Goal: Task Accomplishment & Management: Manage account settings

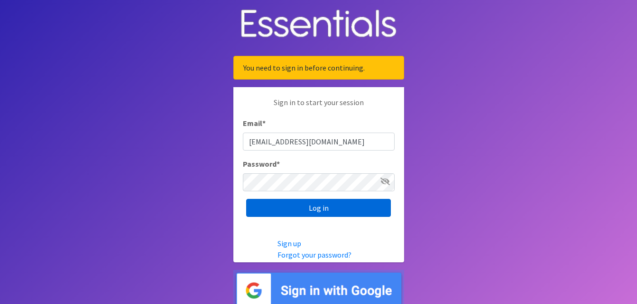
click at [337, 209] on input "Log in" at bounding box center [318, 208] width 145 height 18
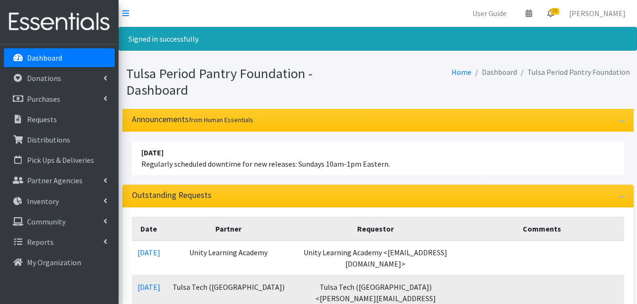
click at [557, 12] on span "25" at bounding box center [554, 11] width 9 height 7
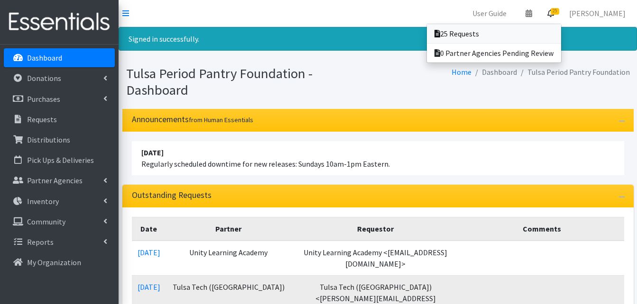
click at [513, 30] on link "25 Requests" at bounding box center [494, 33] width 134 height 19
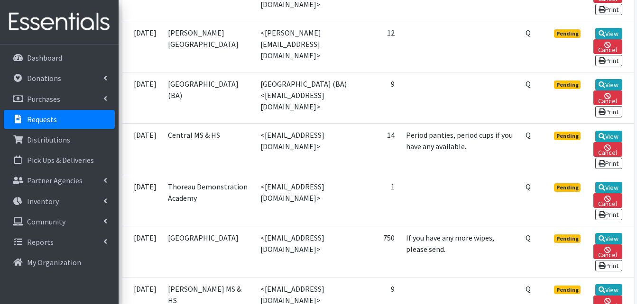
scroll to position [1090, 0]
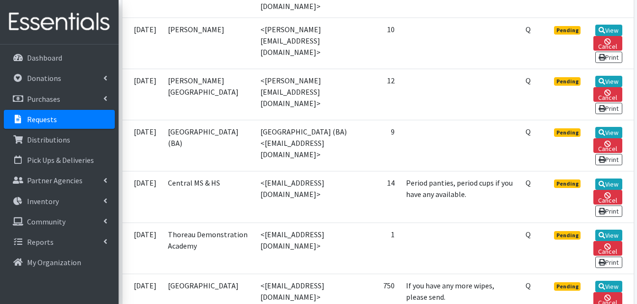
drag, startPoint x: 332, startPoint y: 94, endPoint x: 251, endPoint y: 93, distance: 81.1
click at [255, 172] on td "<[EMAIL_ADDRESS][DOMAIN_NAME]>" at bounding box center [305, 197] width 100 height 51
drag, startPoint x: 251, startPoint y: 93, endPoint x: 261, endPoint y: 95, distance: 10.5
copy td "blakeas@tulsaschools.org"
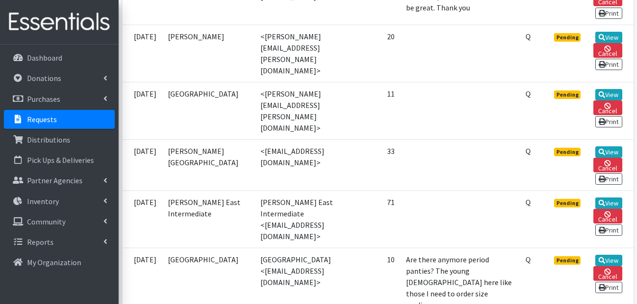
scroll to position [758, 0]
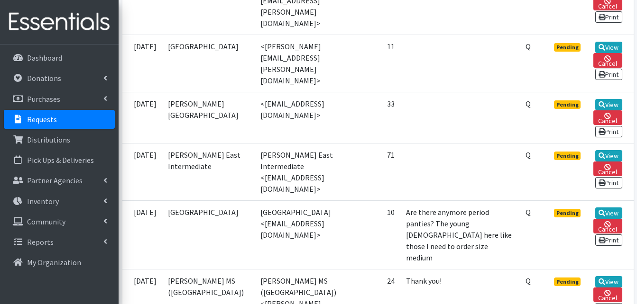
drag, startPoint x: 330, startPoint y: 164, endPoint x: 252, endPoint y: 164, distance: 78.2
click at [255, 200] on td "Mayo Demonstration School <hurdan@tulsaschools.org>" at bounding box center [305, 234] width 100 height 69
drag, startPoint x: 252, startPoint y: 164, endPoint x: 295, endPoint y: 163, distance: 42.7
copy td "hurdan@tulsaschools.or"
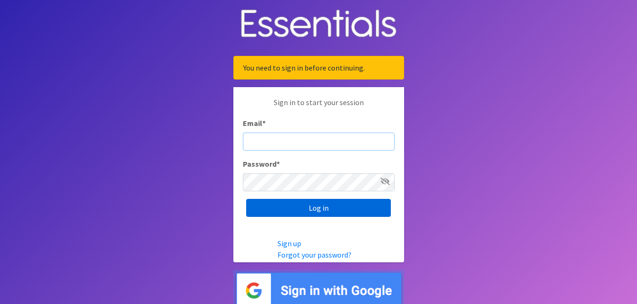
type input "[EMAIL_ADDRESS][DOMAIN_NAME]"
click at [335, 206] on input "Log in" at bounding box center [318, 208] width 145 height 18
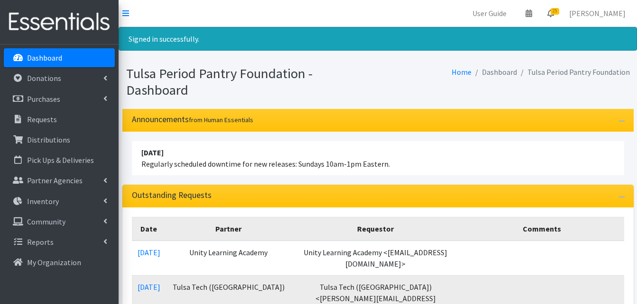
click at [554, 15] on icon at bounding box center [550, 13] width 7 height 8
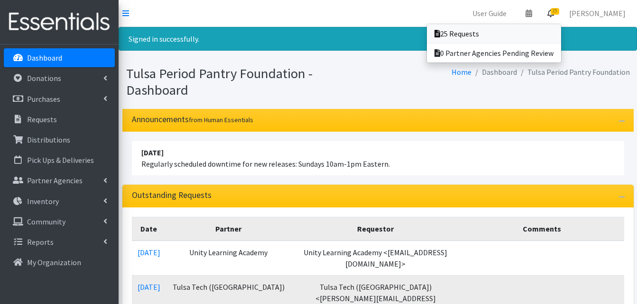
click at [461, 36] on link "25 Requests" at bounding box center [494, 33] width 134 height 19
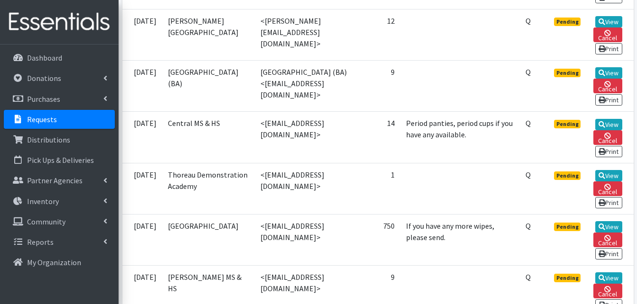
scroll to position [1137, 0]
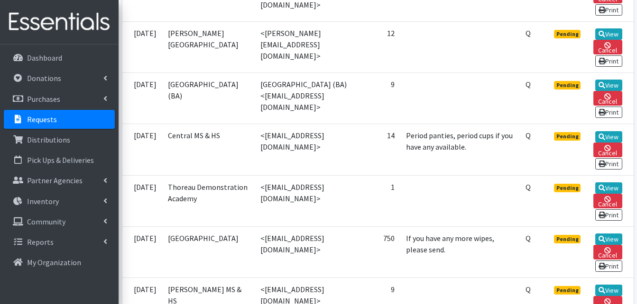
drag, startPoint x: 332, startPoint y: 49, endPoint x: 252, endPoint y: 50, distance: 80.6
click at [255, 124] on td "<blakeas@tulsaschools.org>" at bounding box center [305, 149] width 100 height 51
copy td "blakeas@tulsaschools.org"
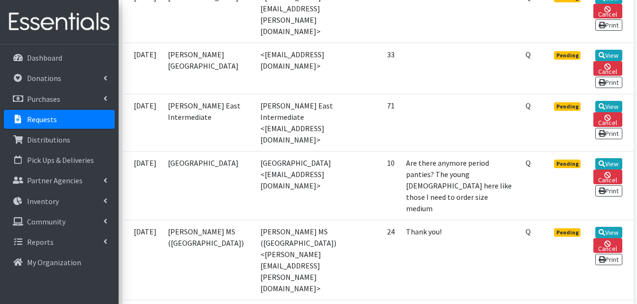
scroll to position [806, 0]
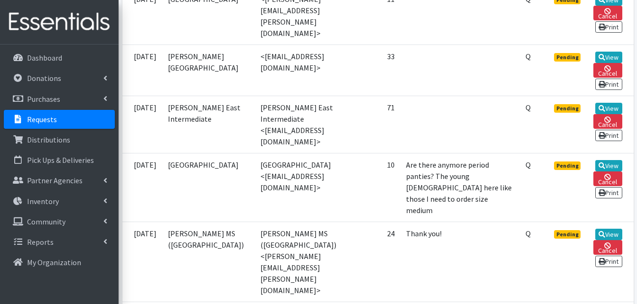
click at [334, 153] on td "[GEOGRAPHIC_DATA] <[EMAIL_ADDRESS][DOMAIN_NAME]>" at bounding box center [305, 187] width 100 height 69
click at [331, 153] on td "[GEOGRAPHIC_DATA] <[EMAIL_ADDRESS][DOMAIN_NAME]>" at bounding box center [305, 187] width 100 height 69
drag, startPoint x: 332, startPoint y: 117, endPoint x: 277, endPoint y: 116, distance: 55.0
click at [277, 153] on td "[GEOGRAPHIC_DATA] <[EMAIL_ADDRESS][DOMAIN_NAME]>" at bounding box center [305, 187] width 100 height 69
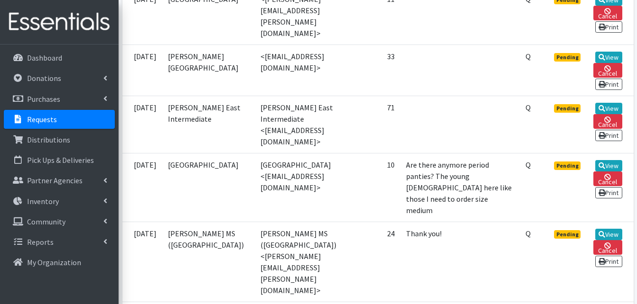
drag, startPoint x: 277, startPoint y: 116, endPoint x: 319, endPoint y: 116, distance: 42.2
click at [315, 153] on td "Mayo Demonstration School <hurdan@tulsaschools.org>" at bounding box center [305, 187] width 100 height 69
drag, startPoint x: 332, startPoint y: 117, endPoint x: 252, endPoint y: 118, distance: 80.1
click at [255, 153] on td "Mayo Demonstration School <hurdan@tulsaschools.org>" at bounding box center [305, 187] width 100 height 69
drag, startPoint x: 252, startPoint y: 118, endPoint x: 277, endPoint y: 116, distance: 25.7
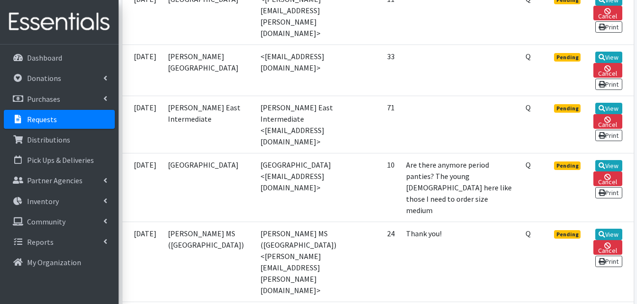
copy td "hurdan@tulsaschools.org"
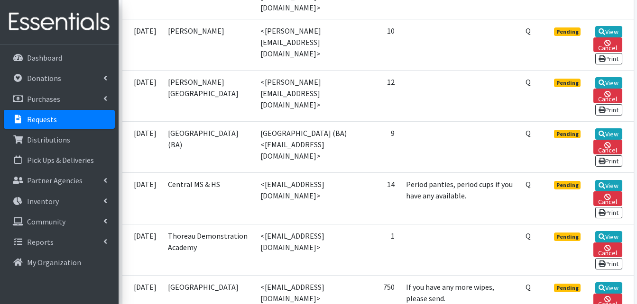
scroll to position [1090, 0]
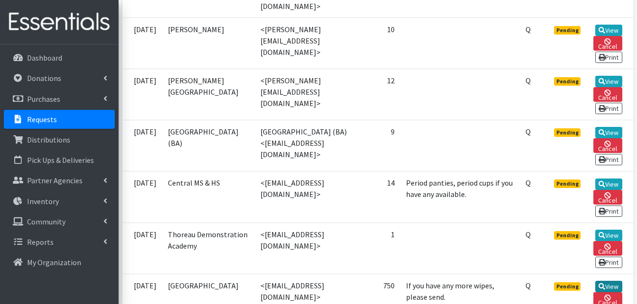
click at [608, 281] on link "View" at bounding box center [608, 286] width 27 height 11
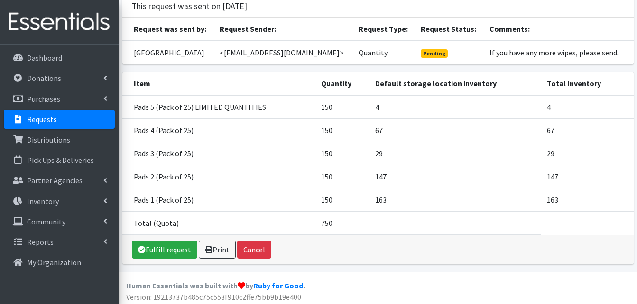
scroll to position [69, 0]
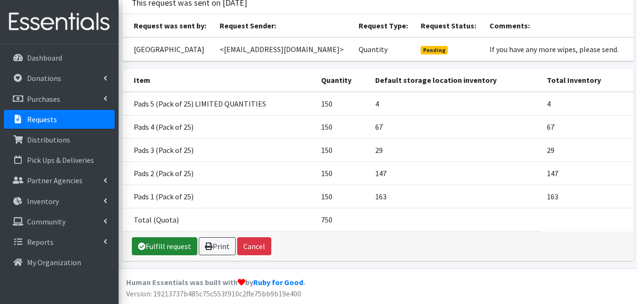
click at [163, 254] on link "Fulfill request" at bounding box center [164, 246] width 65 height 18
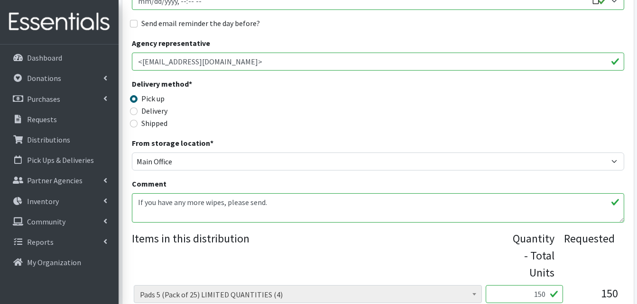
scroll to position [190, 0]
click at [161, 112] on label "Delivery" at bounding box center [154, 111] width 26 height 11
click at [137, 112] on input "Delivery" at bounding box center [134, 112] width 8 height 8
radio input "true"
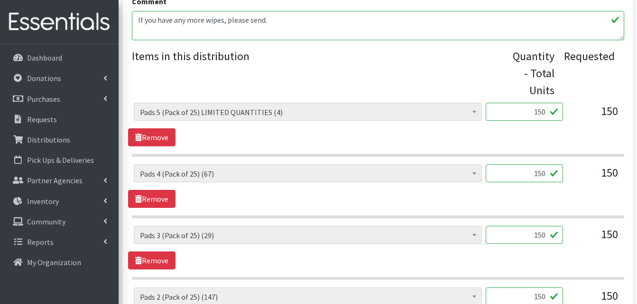
scroll to position [379, 0]
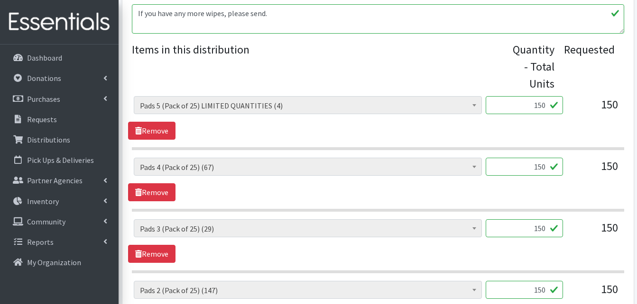
click at [543, 106] on input "150" at bounding box center [523, 105] width 77 height 18
click at [544, 106] on input "150" at bounding box center [523, 105] width 77 height 18
type input "6"
click at [545, 164] on input "150" at bounding box center [523, 167] width 77 height 18
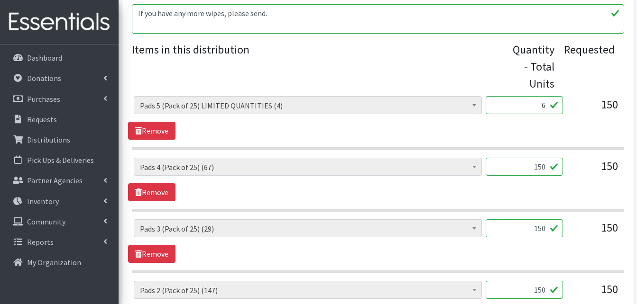
click at [544, 164] on input "150" at bounding box center [523, 167] width 77 height 18
type input "6"
click at [544, 227] on input "150" at bounding box center [523, 228] width 77 height 18
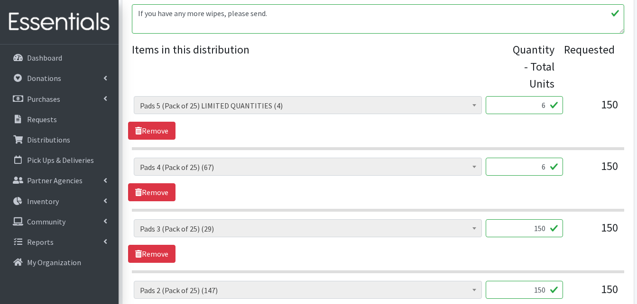
click at [544, 227] on input "150" at bounding box center [523, 228] width 77 height 18
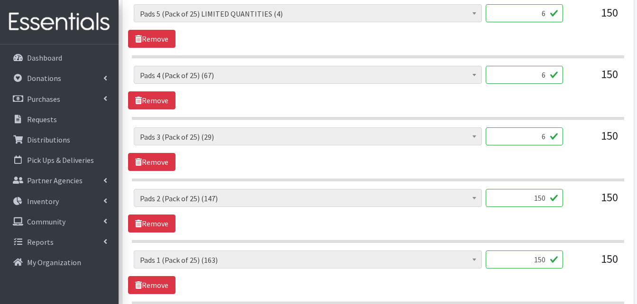
scroll to position [474, 0]
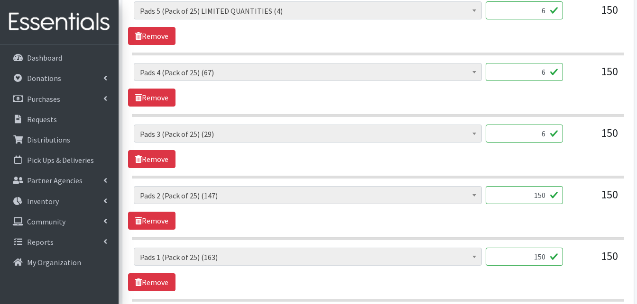
type input "6"
click at [542, 200] on input "150" at bounding box center [523, 195] width 77 height 18
type input "6"
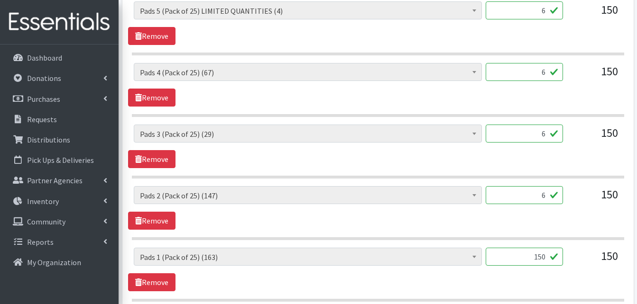
click at [543, 253] on input "150" at bounding box center [523, 257] width 77 height 18
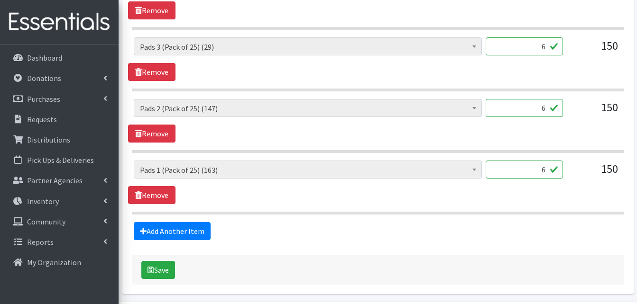
scroll to position [569, 0]
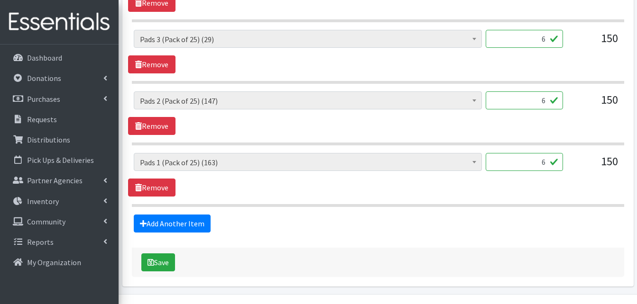
type input "6"
click at [525, 211] on fieldset "Items in this distribution Quantity - Total Units Requested Liners (25340) Line…" at bounding box center [378, 42] width 492 height 381
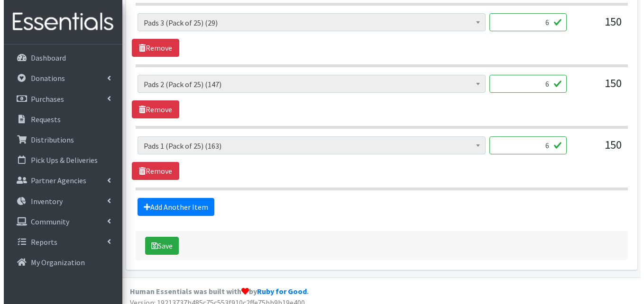
scroll to position [594, 0]
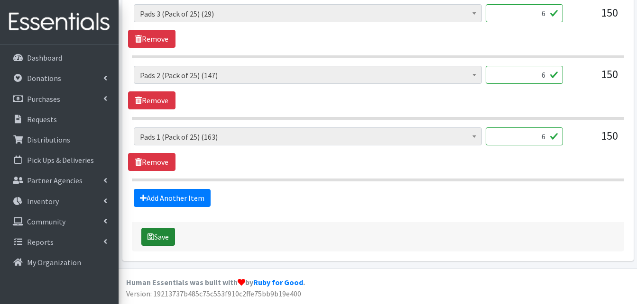
click at [151, 236] on icon "submit" at bounding box center [150, 237] width 7 height 8
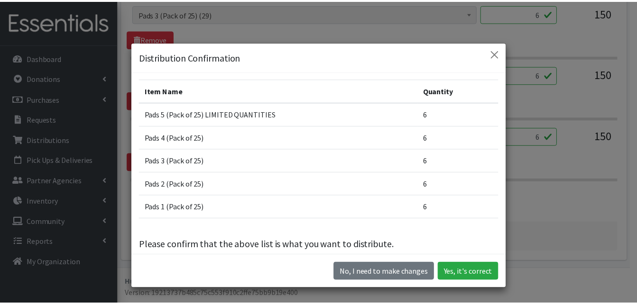
scroll to position [35, 0]
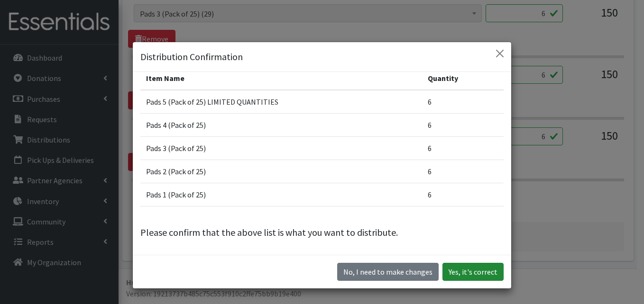
click at [476, 269] on button "Yes, it's correct" at bounding box center [472, 272] width 61 height 18
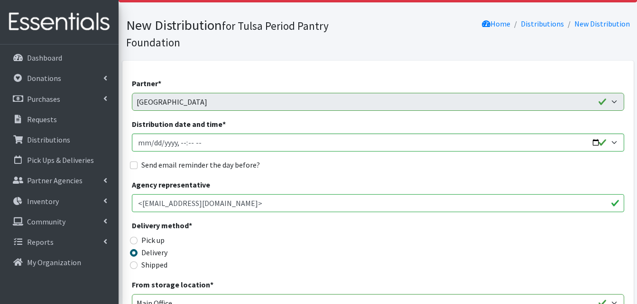
scroll to position [0, 0]
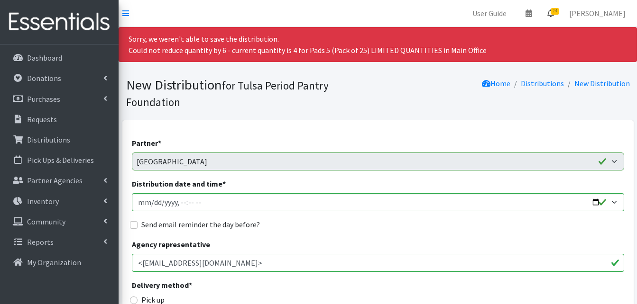
click at [560, 16] on link "24" at bounding box center [550, 13] width 22 height 19
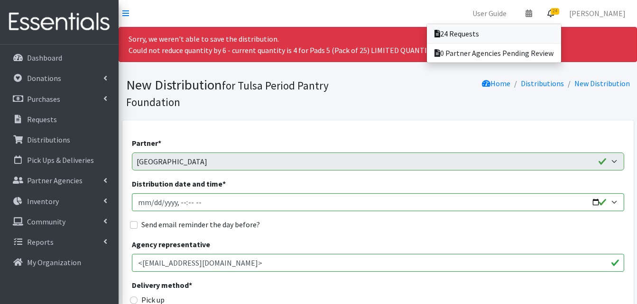
click at [514, 32] on link "24 Requests" at bounding box center [494, 33] width 134 height 19
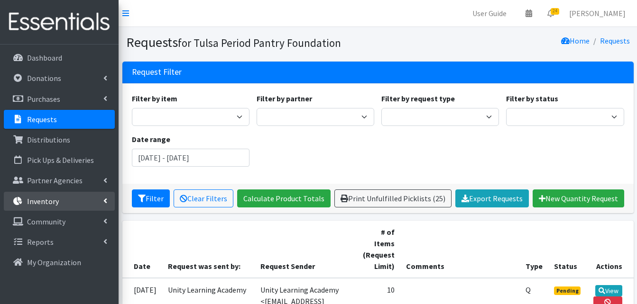
click at [62, 196] on link "Inventory" at bounding box center [59, 201] width 111 height 19
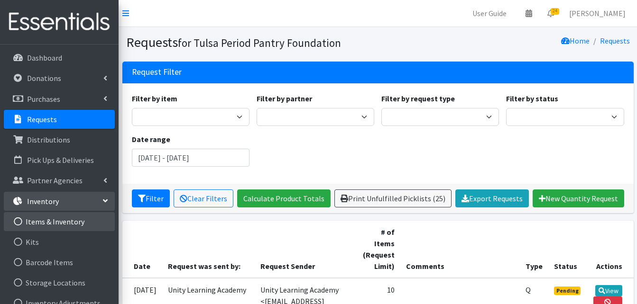
click at [69, 217] on link "Items & Inventory" at bounding box center [59, 221] width 111 height 19
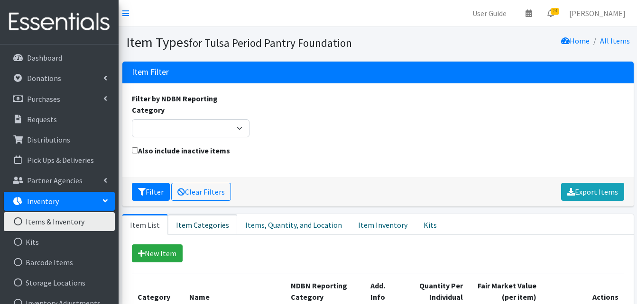
click at [205, 214] on link "Item Categories" at bounding box center [202, 224] width 69 height 21
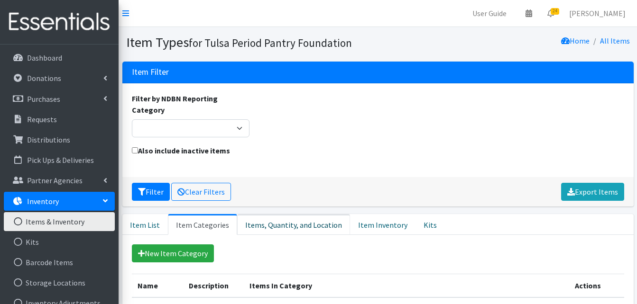
click at [293, 214] on link "Items, Quantity, and Location" at bounding box center [293, 224] width 113 height 21
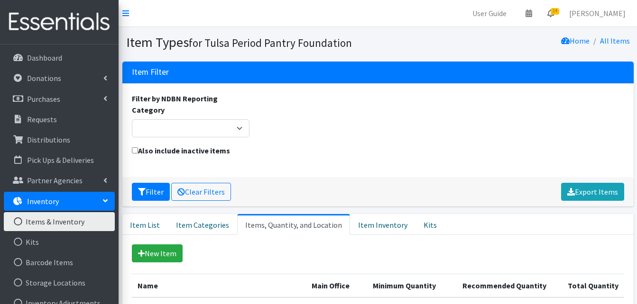
click at [554, 17] on icon at bounding box center [550, 13] width 7 height 8
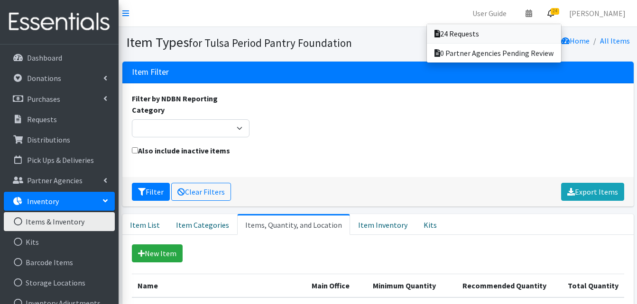
click at [508, 36] on link "24 Requests" at bounding box center [494, 33] width 134 height 19
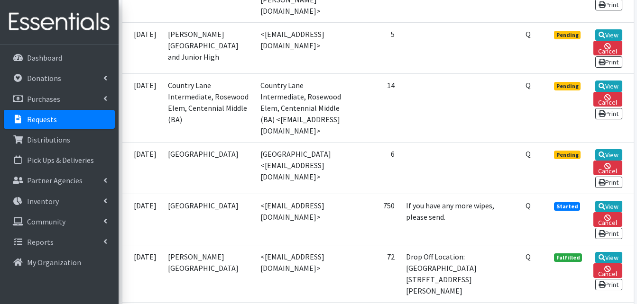
scroll to position [1469, 0]
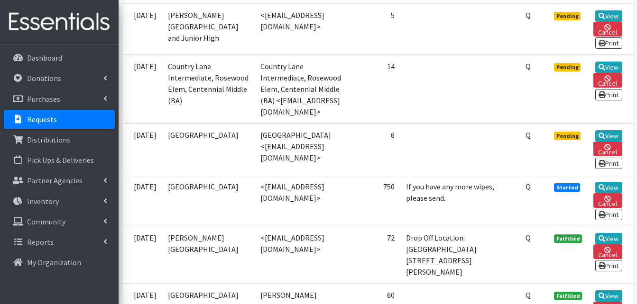
drag, startPoint x: 334, startPoint y: 99, endPoint x: 252, endPoint y: 102, distance: 82.1
click at [255, 175] on td "<[EMAIL_ADDRESS][DOMAIN_NAME]>" at bounding box center [305, 200] width 100 height 51
drag, startPoint x: 252, startPoint y: 102, endPoint x: 268, endPoint y: 100, distance: 15.8
copy td "[EMAIL_ADDRESS][DOMAIN_NAME]"
click at [84, 203] on link "Inventory" at bounding box center [59, 201] width 111 height 19
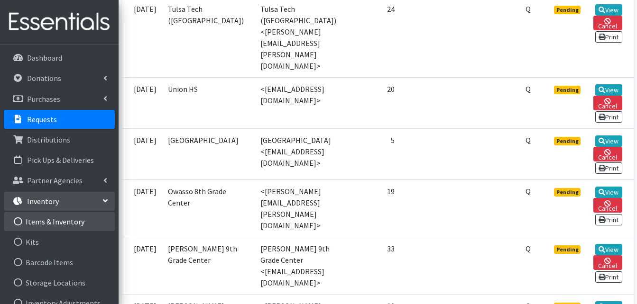
scroll to position [379, 0]
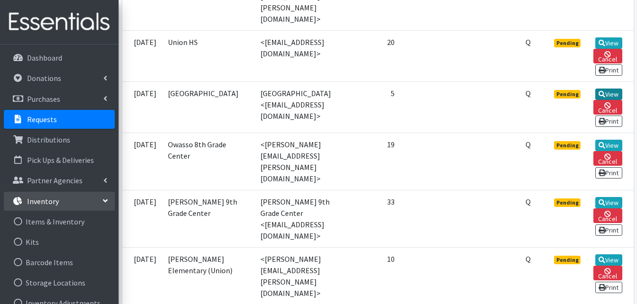
click at [605, 89] on link "View" at bounding box center [608, 94] width 27 height 11
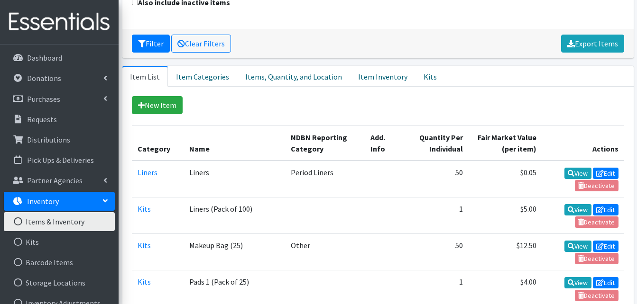
scroll to position [190, 0]
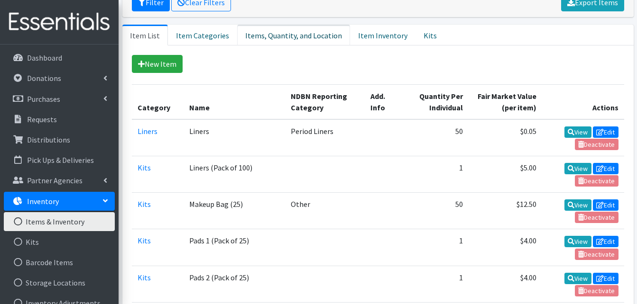
click at [320, 29] on link "Items, Quantity, and Location" at bounding box center [293, 35] width 113 height 21
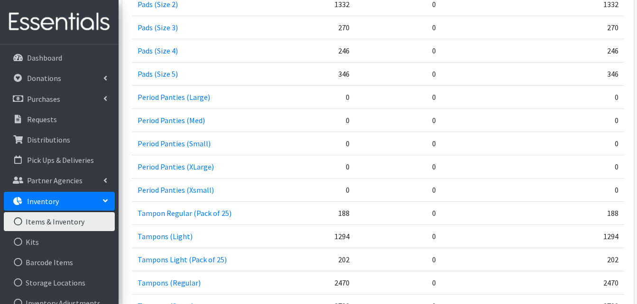
scroll to position [521, 0]
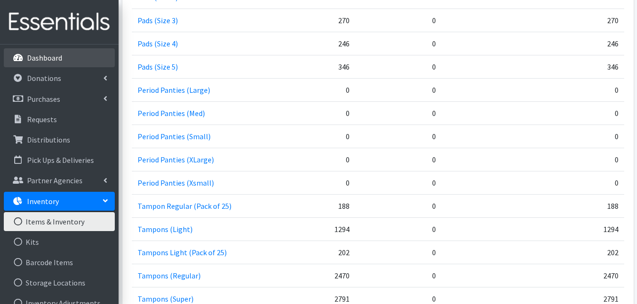
click at [61, 57] on p "Dashboard" at bounding box center [44, 57] width 35 height 9
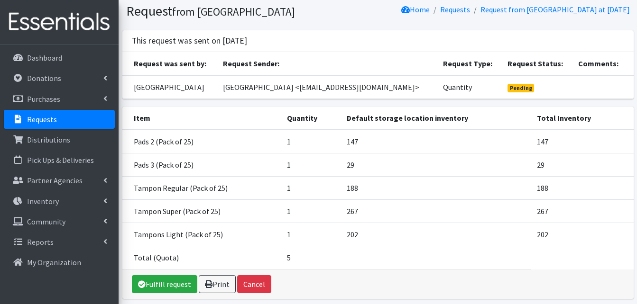
scroll to position [69, 0]
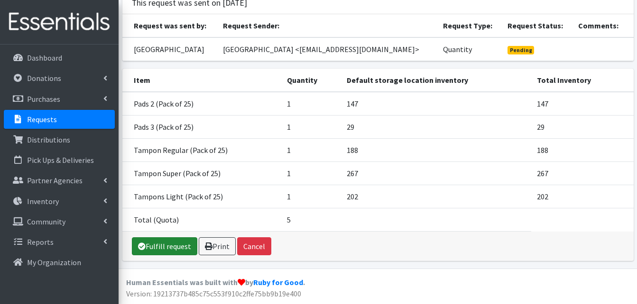
click at [170, 249] on link "Fulfill request" at bounding box center [164, 246] width 65 height 18
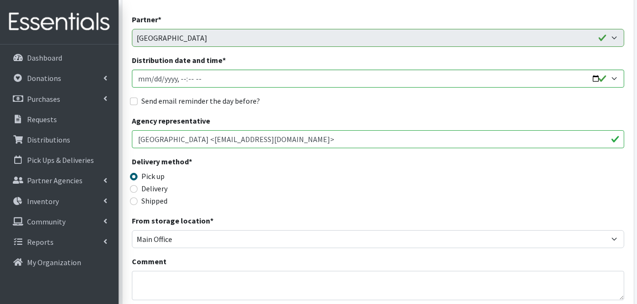
scroll to position [142, 0]
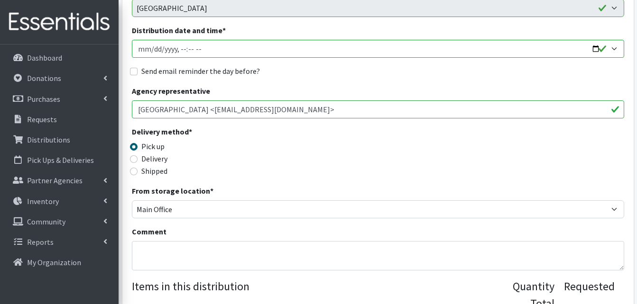
click at [157, 157] on label "Delivery" at bounding box center [154, 158] width 26 height 11
click at [137, 157] on input "Delivery" at bounding box center [134, 159] width 8 height 8
radio input "true"
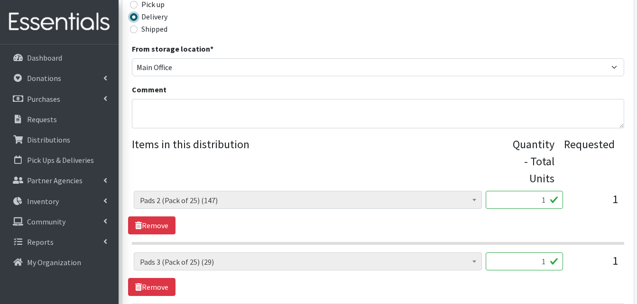
scroll to position [379, 0]
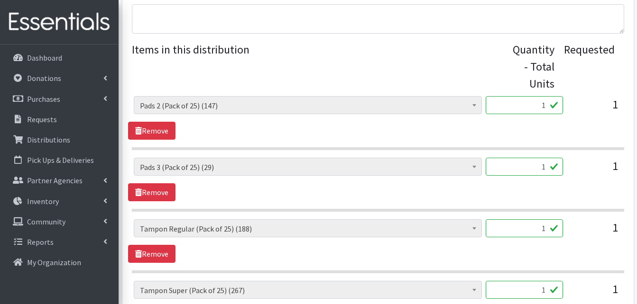
click at [546, 109] on input "1" at bounding box center [523, 105] width 77 height 18
type input "2"
click at [545, 166] on input "1" at bounding box center [523, 167] width 77 height 18
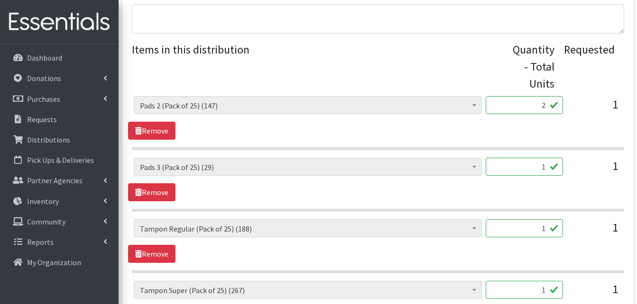
click at [545, 166] on input "1" at bounding box center [523, 167] width 77 height 18
type input "2"
click at [546, 228] on input "1" at bounding box center [523, 228] width 77 height 18
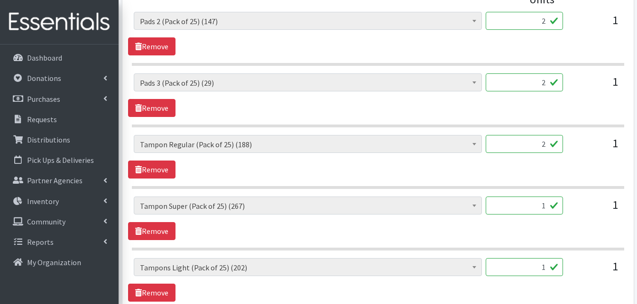
scroll to position [474, 0]
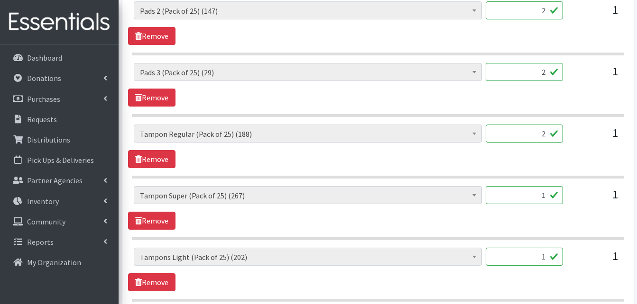
type input "2"
click at [549, 194] on input "1" at bounding box center [523, 195] width 77 height 18
type input "2"
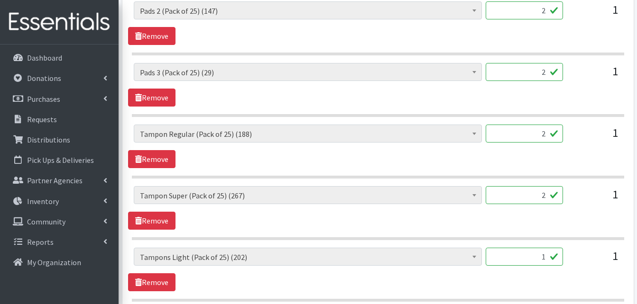
click at [548, 254] on input "1" at bounding box center [523, 257] width 77 height 18
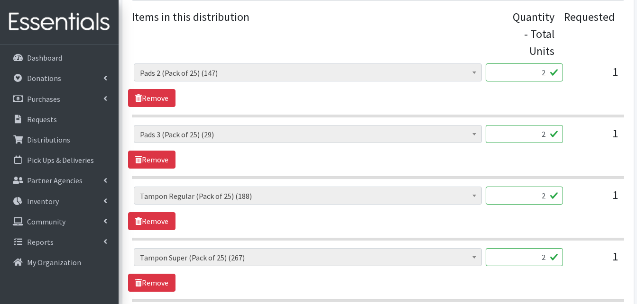
scroll to position [405, 0]
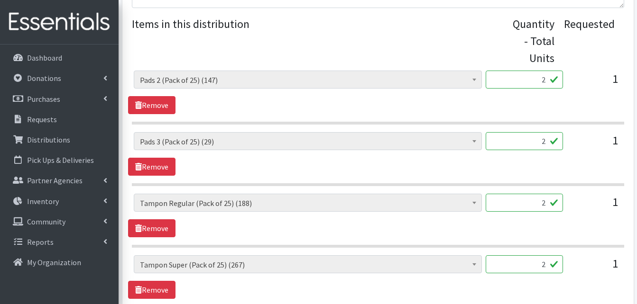
type input "2"
click at [545, 78] on input "2" at bounding box center [523, 80] width 77 height 18
click at [586, 91] on div "1" at bounding box center [593, 84] width 47 height 26
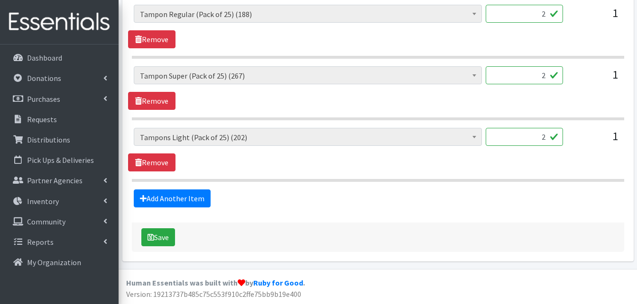
scroll to position [594, 0]
click at [161, 232] on button "Save" at bounding box center [158, 237] width 34 height 18
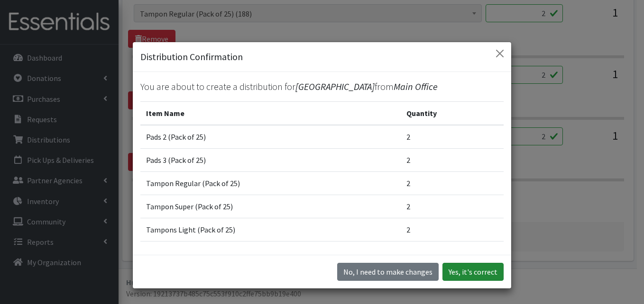
click at [490, 271] on button "Yes, it's correct" at bounding box center [472, 272] width 61 height 18
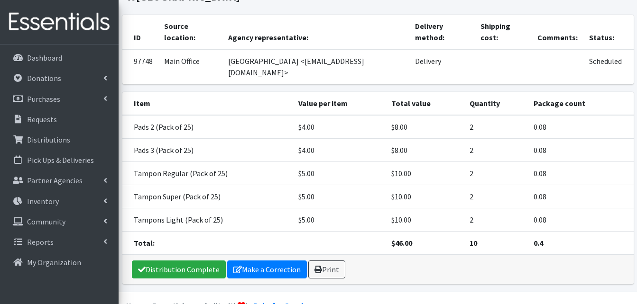
scroll to position [95, 0]
click at [334, 260] on link "Print" at bounding box center [326, 269] width 37 height 18
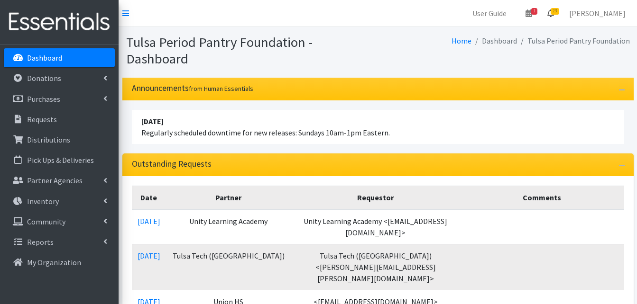
click at [559, 10] on span "23" at bounding box center [554, 11] width 9 height 7
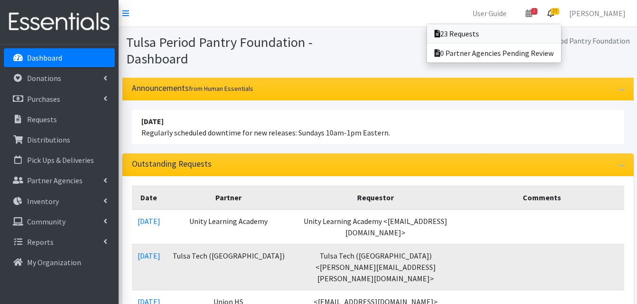
click at [485, 31] on link "23 Requests" at bounding box center [494, 33] width 134 height 19
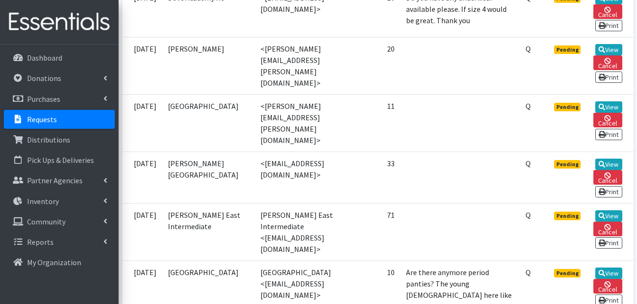
scroll to position [711, 0]
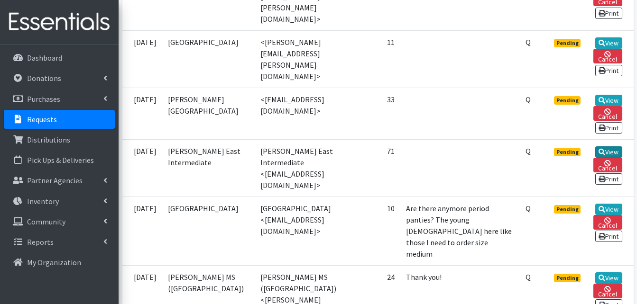
click at [614, 146] on link "View" at bounding box center [608, 151] width 27 height 11
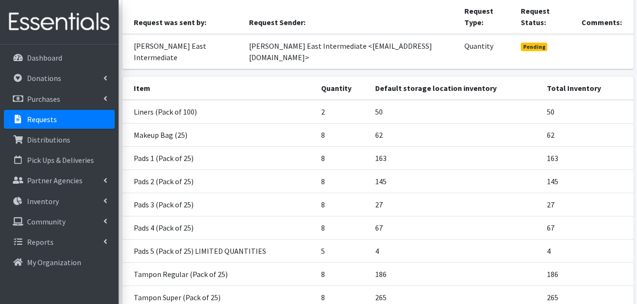
scroll to position [142, 0]
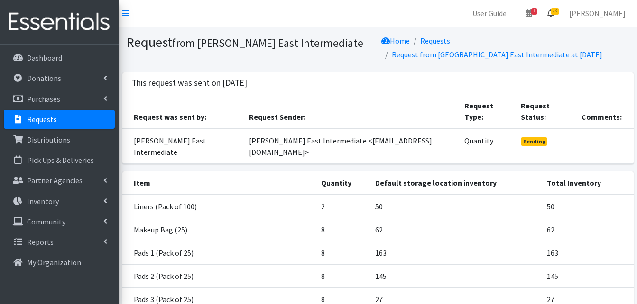
click at [556, 10] on span "23" at bounding box center [554, 11] width 9 height 7
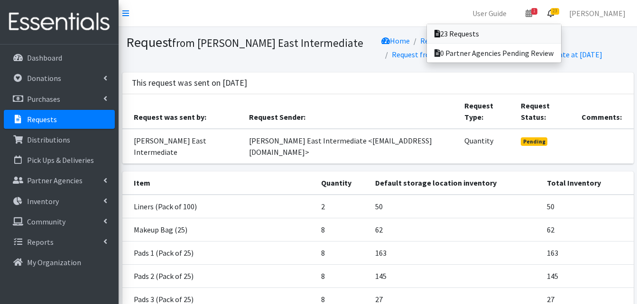
click at [492, 34] on link "23 Requests" at bounding box center [494, 33] width 134 height 19
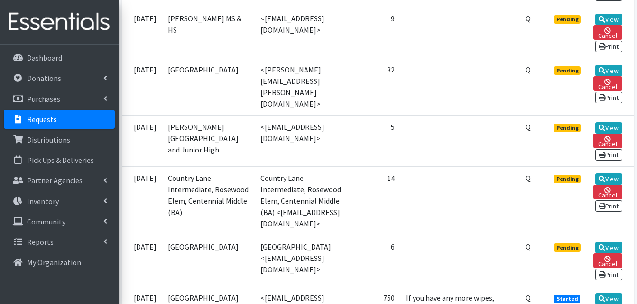
scroll to position [1280, 0]
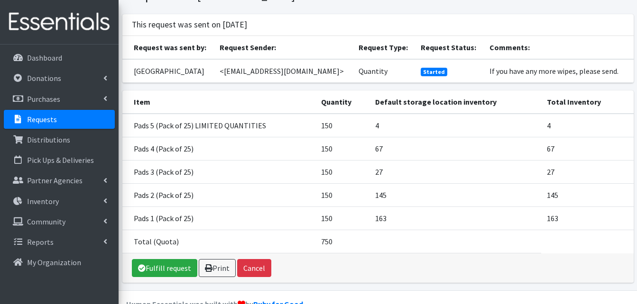
scroll to position [69, 0]
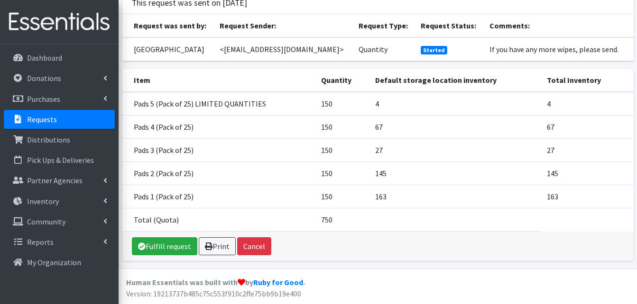
click at [444, 217] on td at bounding box center [455, 219] width 172 height 23
click at [218, 246] on link "Print" at bounding box center [217, 246] width 37 height 18
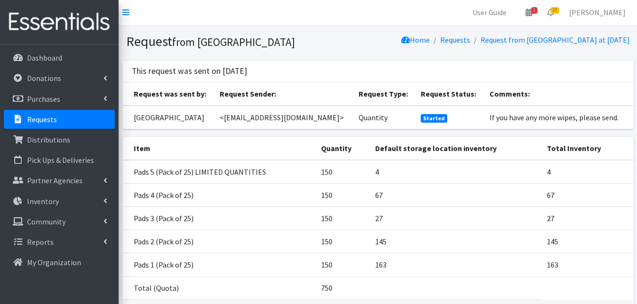
scroll to position [0, 0]
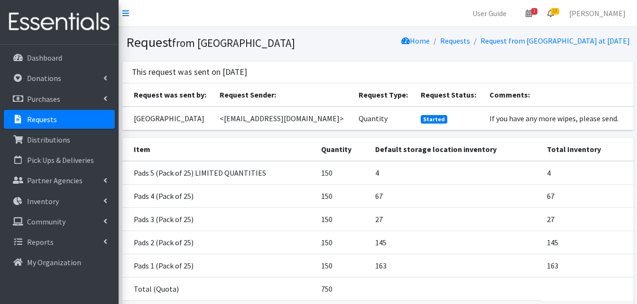
click at [554, 15] on icon at bounding box center [550, 13] width 7 height 8
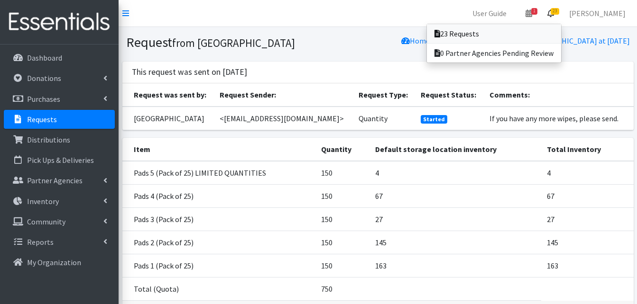
click at [483, 38] on link "23 Requests" at bounding box center [494, 33] width 134 height 19
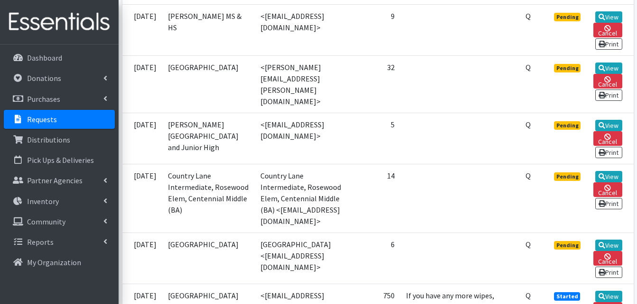
scroll to position [1327, 0]
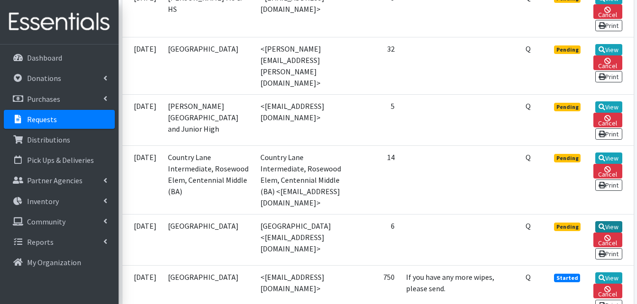
click at [609, 221] on link "View" at bounding box center [608, 226] width 27 height 11
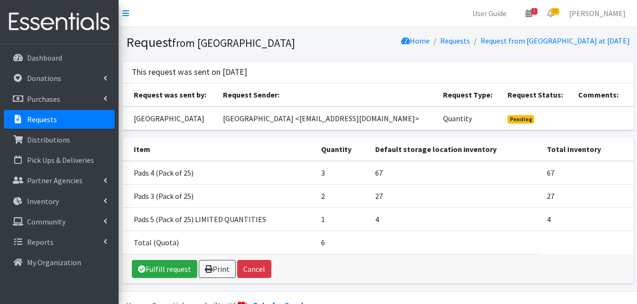
click at [369, 103] on th "Request Sender:" at bounding box center [327, 94] width 220 height 23
click at [171, 278] on link "Fulfill request" at bounding box center [164, 269] width 65 height 18
click at [38, 115] on p "Requests" at bounding box center [42, 119] width 30 height 9
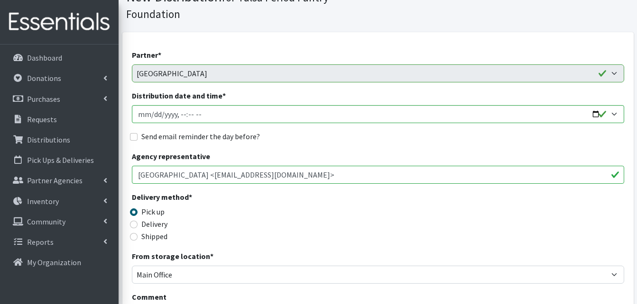
scroll to position [142, 0]
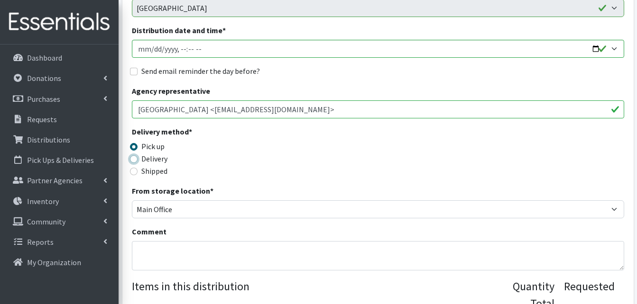
click at [134, 158] on input "Delivery" at bounding box center [134, 159] width 8 height 8
radio input "true"
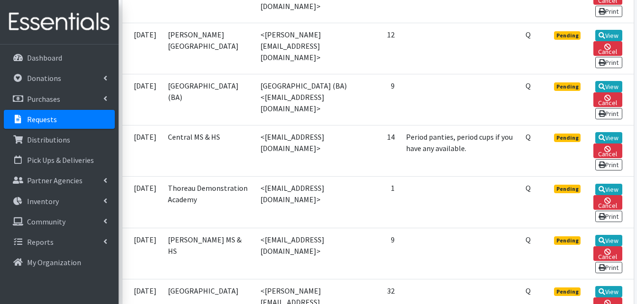
scroll to position [1232, 0]
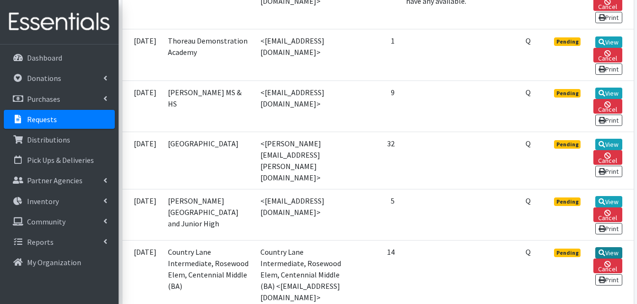
click at [609, 247] on link "View" at bounding box center [608, 252] width 27 height 11
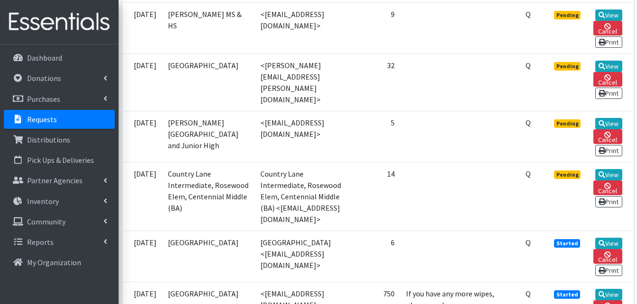
scroll to position [1327, 0]
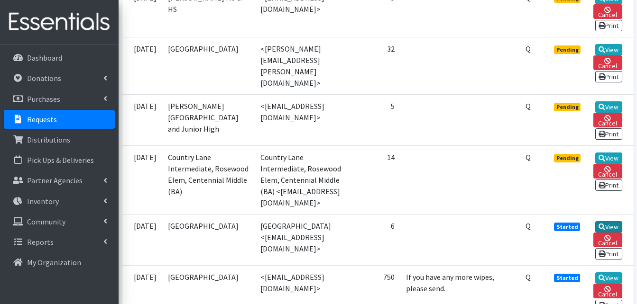
click at [605, 221] on link "View" at bounding box center [608, 226] width 27 height 11
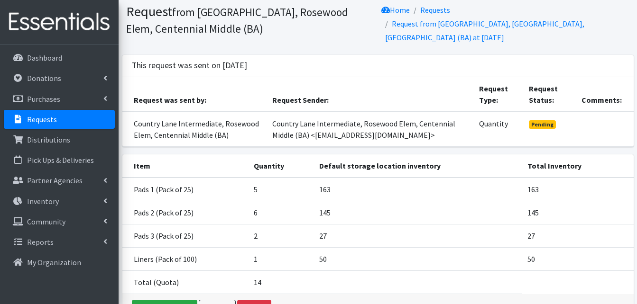
scroll to position [47, 0]
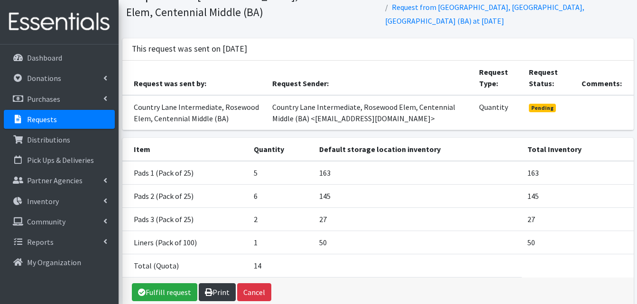
click at [222, 295] on link "Print" at bounding box center [217, 292] width 37 height 18
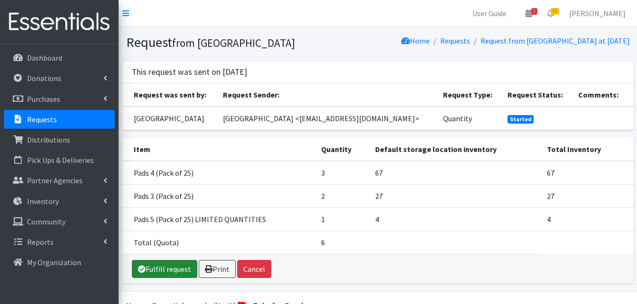
click at [152, 278] on link "Fulfill request" at bounding box center [164, 269] width 65 height 18
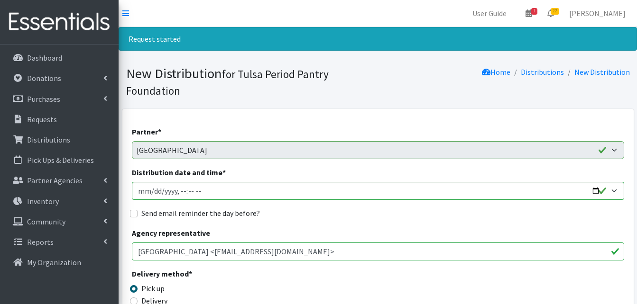
scroll to position [95, 0]
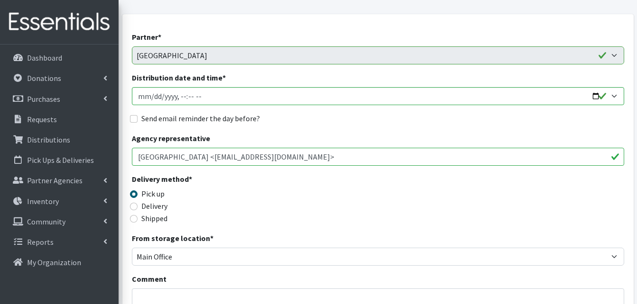
click at [155, 208] on label "Delivery" at bounding box center [154, 205] width 26 height 11
click at [137, 208] on input "Delivery" at bounding box center [134, 207] width 8 height 8
radio input "true"
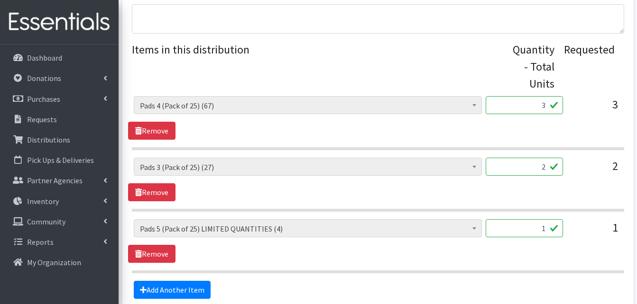
scroll to position [471, 0]
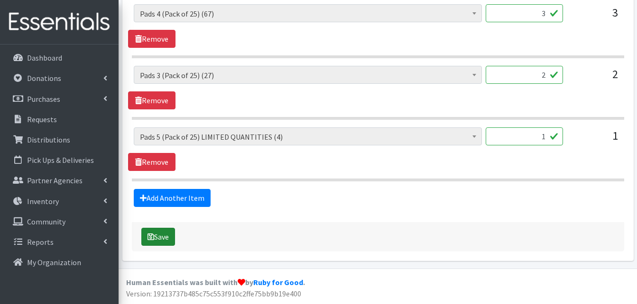
click at [162, 232] on button "Save" at bounding box center [158, 237] width 34 height 18
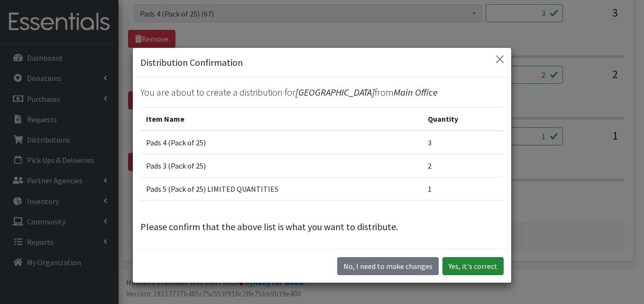
click at [475, 269] on button "Yes, it's correct" at bounding box center [472, 266] width 61 height 18
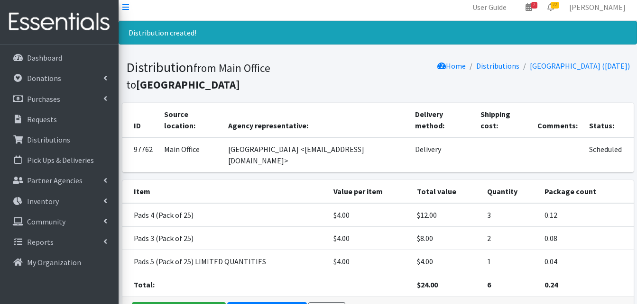
scroll to position [71, 0]
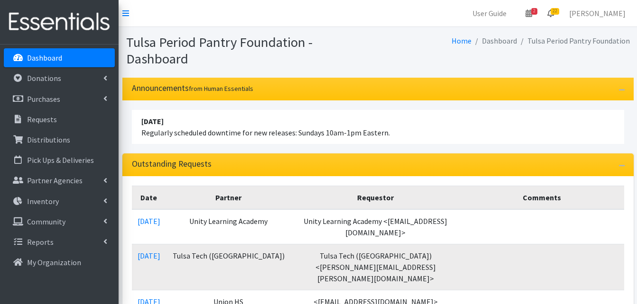
click at [559, 13] on span "22" at bounding box center [554, 11] width 9 height 7
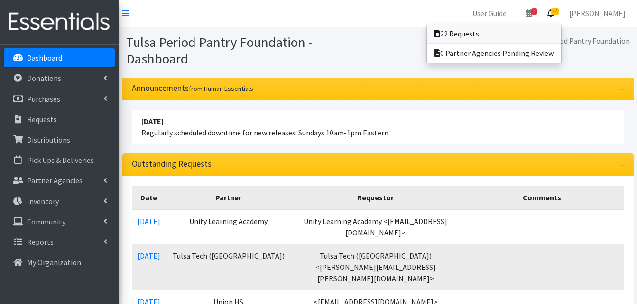
click at [502, 33] on link "22 Requests" at bounding box center [494, 33] width 134 height 19
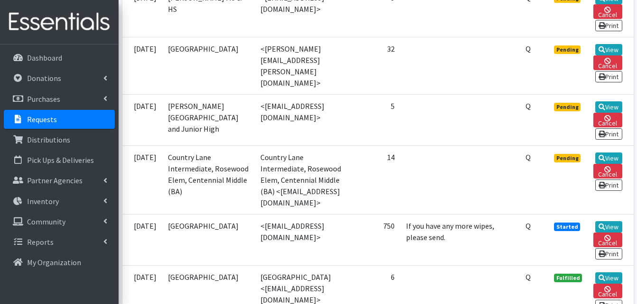
scroll to position [1280, 0]
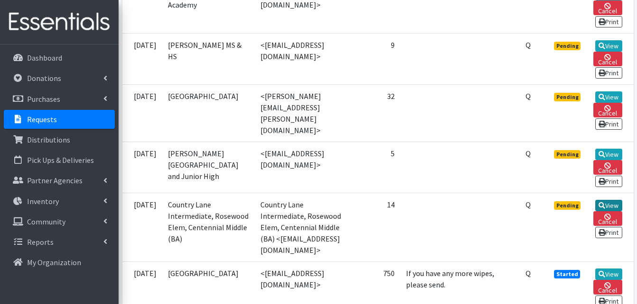
click at [610, 200] on link "View" at bounding box center [608, 205] width 27 height 11
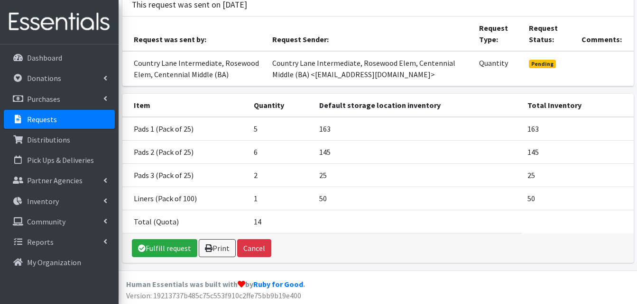
scroll to position [93, 0]
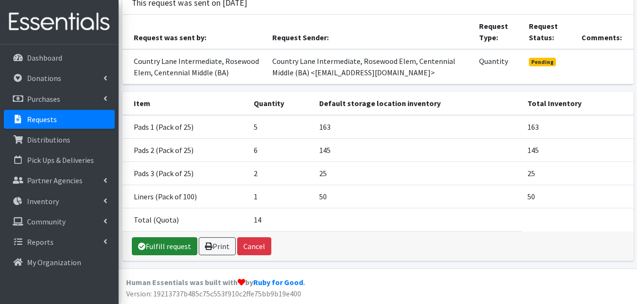
click at [152, 248] on link "Fulfill request" at bounding box center [164, 246] width 65 height 18
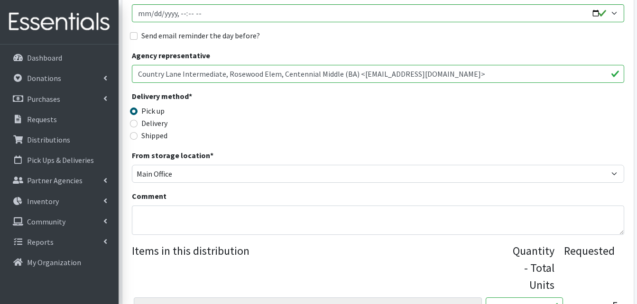
scroll to position [237, 0]
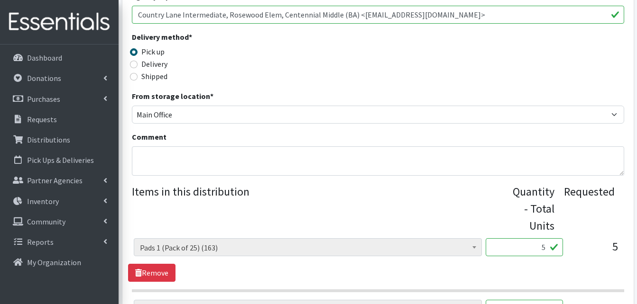
drag, startPoint x: 160, startPoint y: 62, endPoint x: 160, endPoint y: 69, distance: 6.6
click at [160, 62] on label "Delivery" at bounding box center [154, 63] width 26 height 11
click at [137, 62] on input "Delivery" at bounding box center [134, 65] width 8 height 8
radio input "true"
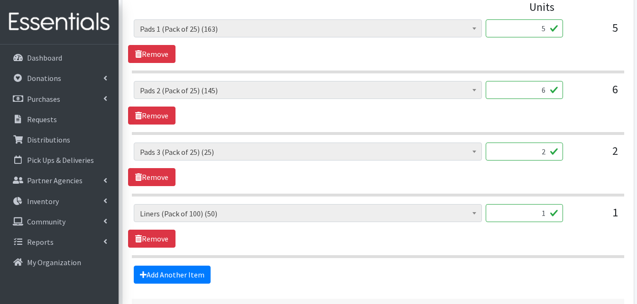
scroll to position [533, 0]
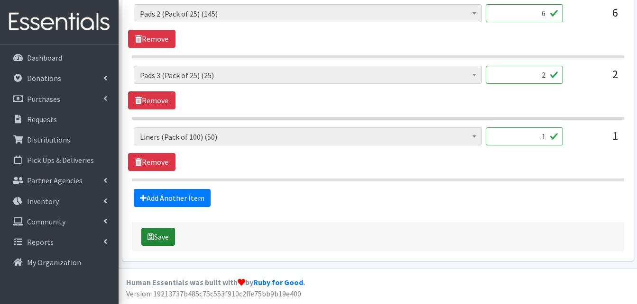
click at [158, 239] on button "Save" at bounding box center [158, 237] width 34 height 18
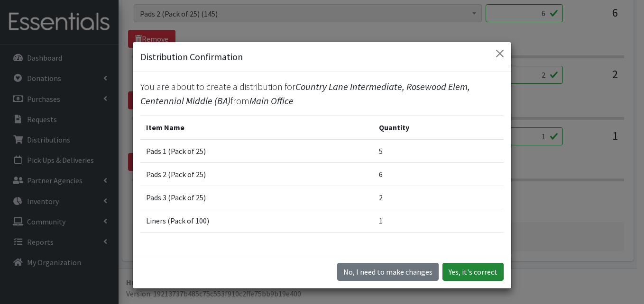
click at [475, 270] on button "Yes, it's correct" at bounding box center [472, 272] width 61 height 18
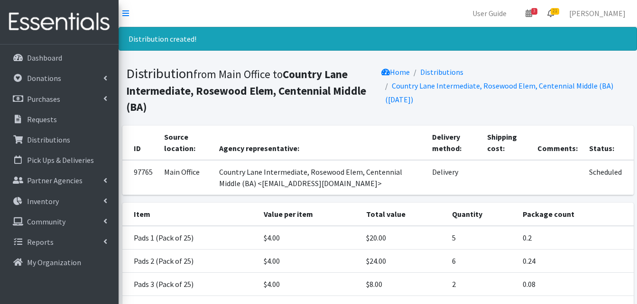
click at [554, 16] on icon at bounding box center [550, 13] width 7 height 8
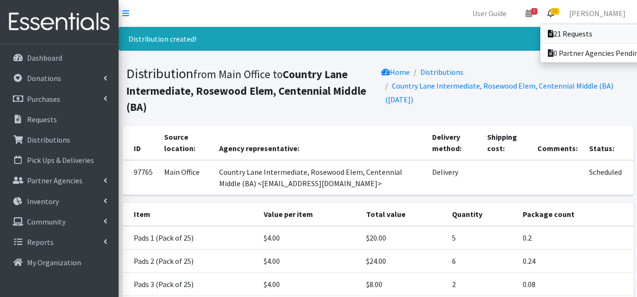
click at [591, 35] on link "21 Requests" at bounding box center [606, 33] width 132 height 19
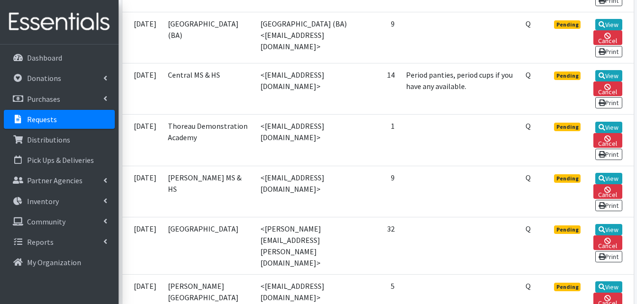
scroll to position [1232, 0]
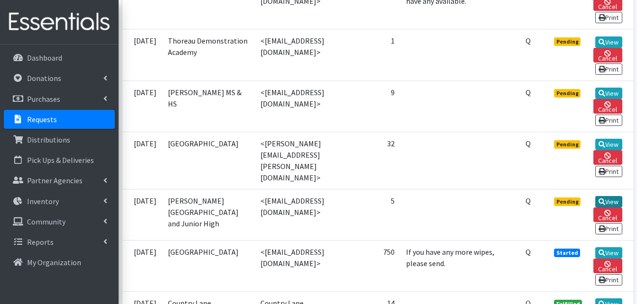
click at [610, 196] on link "View" at bounding box center [608, 201] width 27 height 11
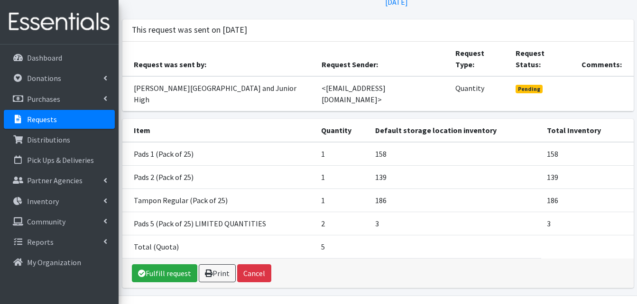
scroll to position [71, 0]
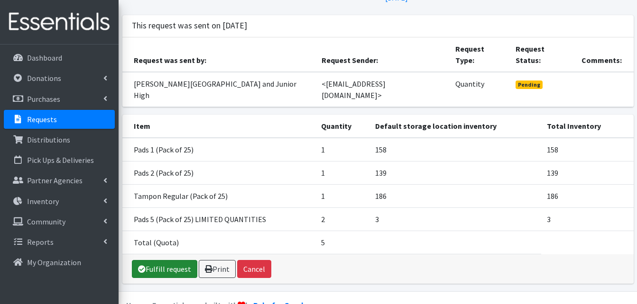
click at [166, 260] on link "Fulfill request" at bounding box center [164, 269] width 65 height 18
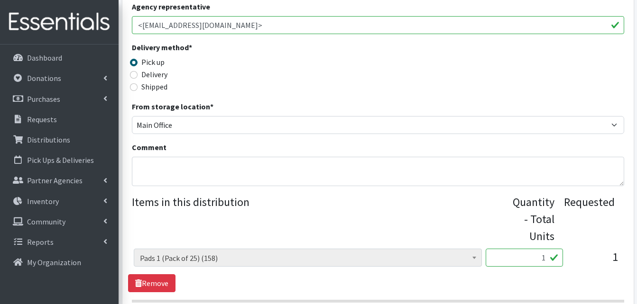
scroll to position [284, 0]
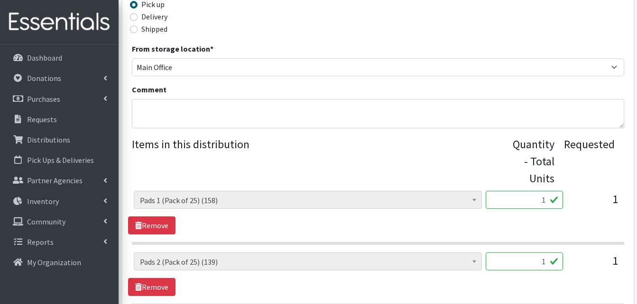
click at [153, 18] on label "Delivery" at bounding box center [154, 16] width 26 height 11
click at [137, 18] on input "Delivery" at bounding box center [134, 17] width 8 height 8
radio input "true"
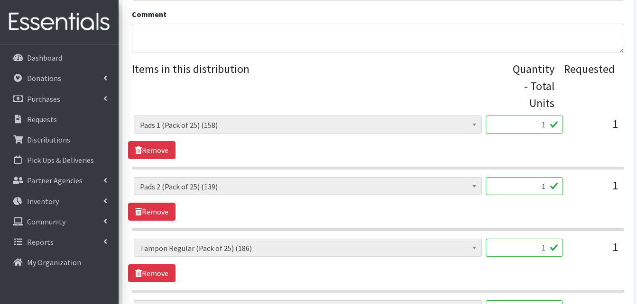
scroll to position [521, 0]
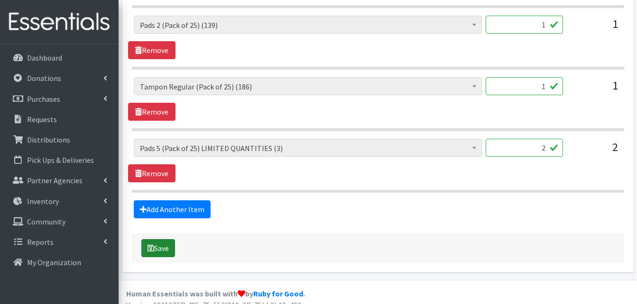
click at [165, 245] on button "Save" at bounding box center [158, 248] width 34 height 18
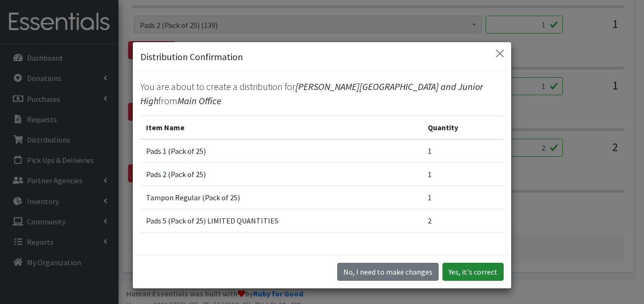
click at [467, 271] on button "Yes, it's correct" at bounding box center [472, 272] width 61 height 18
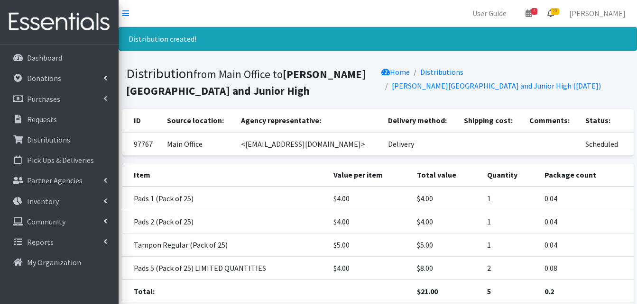
click at [559, 10] on span "20" at bounding box center [554, 11] width 9 height 7
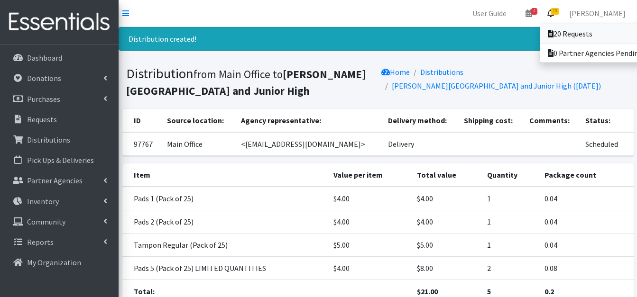
click at [570, 32] on link "20 Requests" at bounding box center [606, 33] width 132 height 19
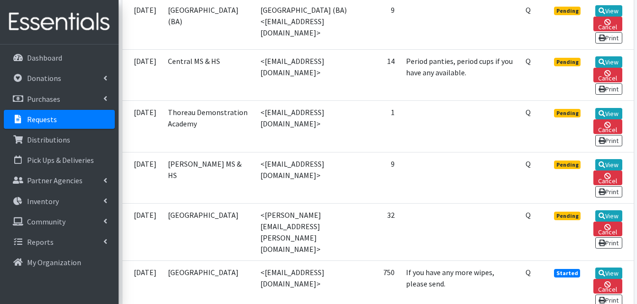
scroll to position [1137, 0]
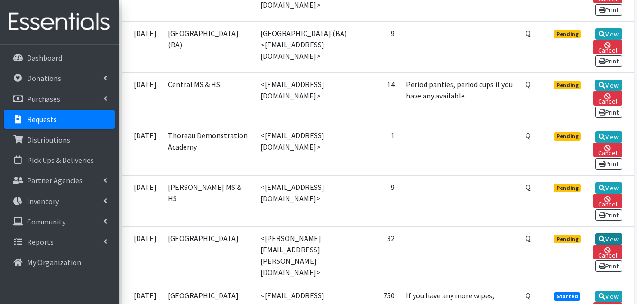
click at [605, 234] on link "View" at bounding box center [608, 239] width 27 height 11
click at [602, 185] on icon at bounding box center [601, 188] width 7 height 7
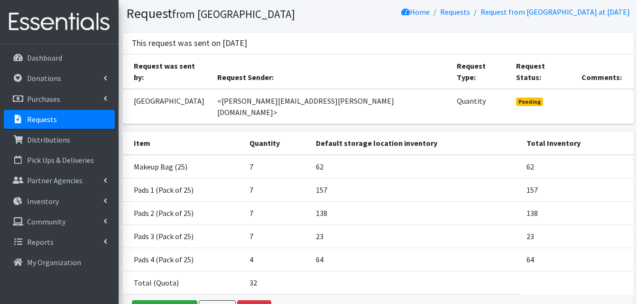
scroll to position [47, 0]
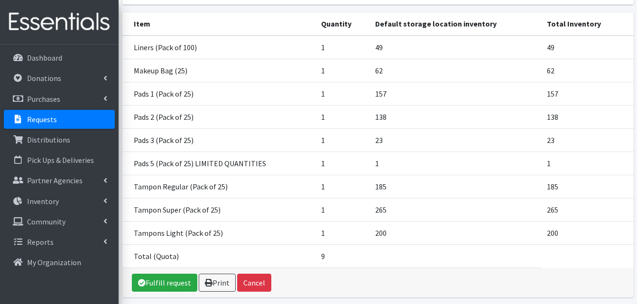
scroll to position [142, 0]
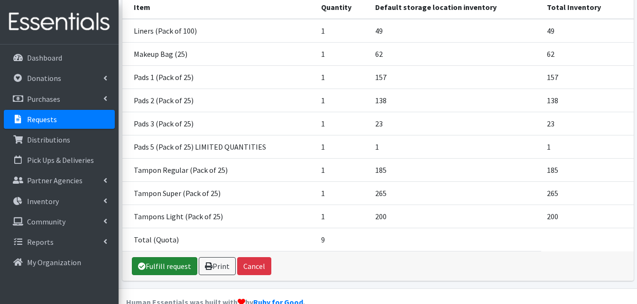
click at [160, 263] on link "Fulfill request" at bounding box center [164, 266] width 65 height 18
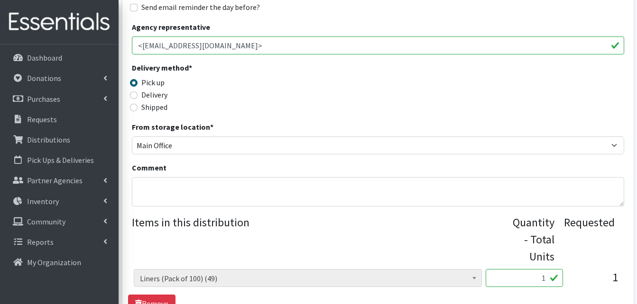
scroll to position [237, 0]
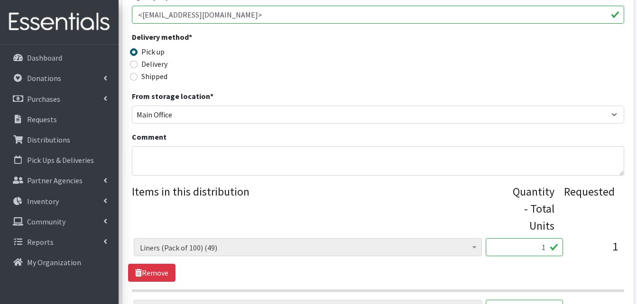
click at [134, 60] on div "Delivery" at bounding box center [193, 63] width 123 height 11
click at [135, 62] on input "Delivery" at bounding box center [134, 65] width 8 height 8
radio input "true"
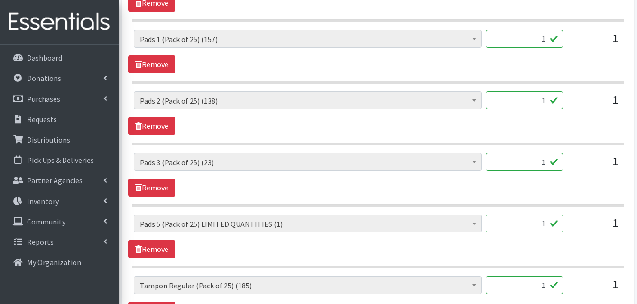
scroll to position [841, 0]
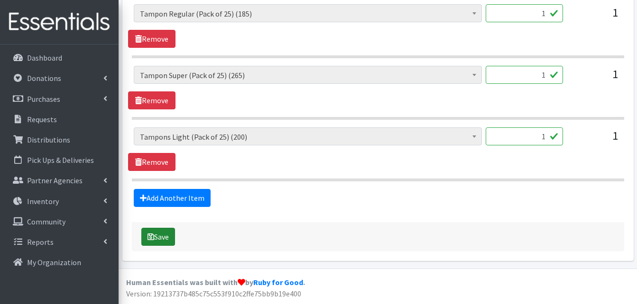
click at [162, 239] on button "Save" at bounding box center [158, 237] width 34 height 18
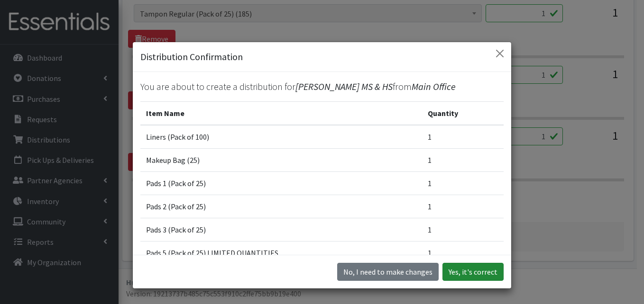
click at [479, 272] on button "Yes, it's correct" at bounding box center [472, 272] width 61 height 18
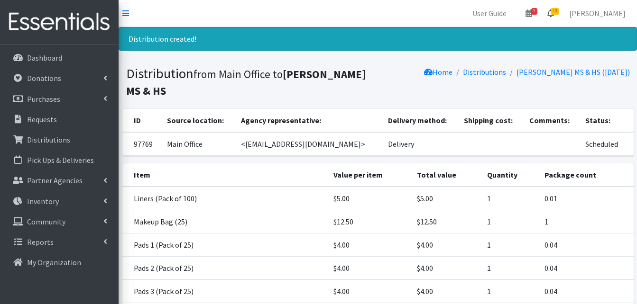
click at [554, 13] on icon at bounding box center [550, 13] width 7 height 8
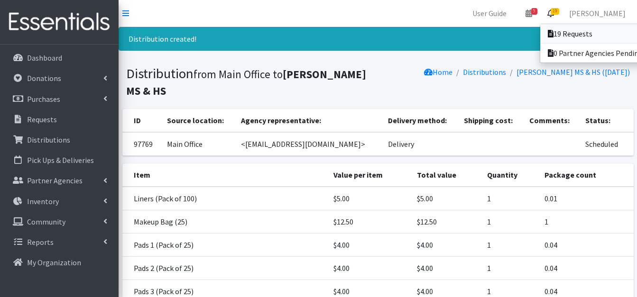
click at [559, 30] on link "19 Requests" at bounding box center [606, 33] width 132 height 19
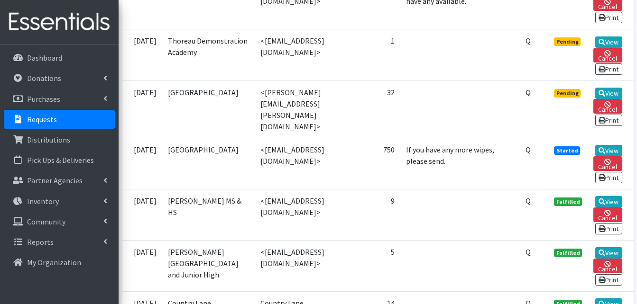
scroll to position [1090, 0]
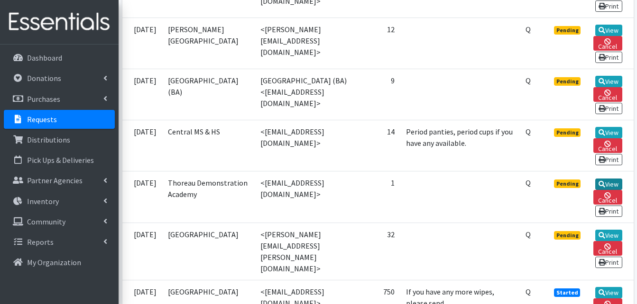
click at [607, 179] on link "View" at bounding box center [608, 184] width 27 height 11
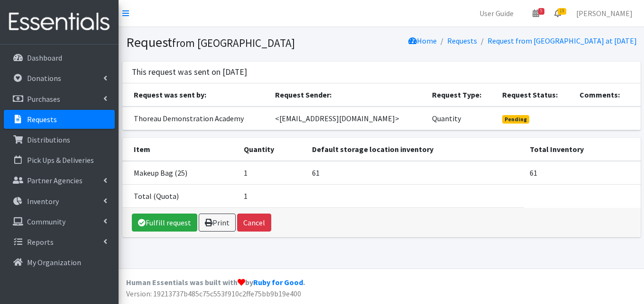
click at [561, 16] on icon at bounding box center [557, 13] width 7 height 8
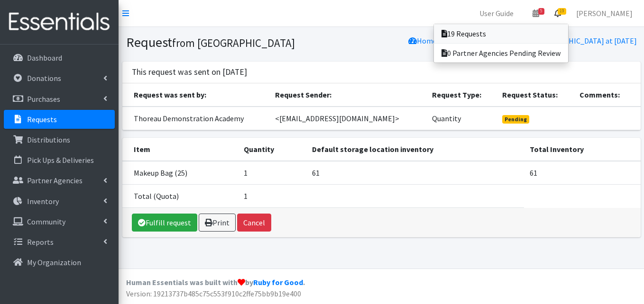
click at [531, 39] on link "19 Requests" at bounding box center [501, 33] width 134 height 19
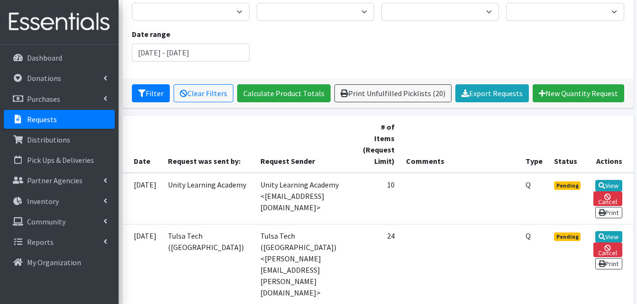
scroll to position [95, 0]
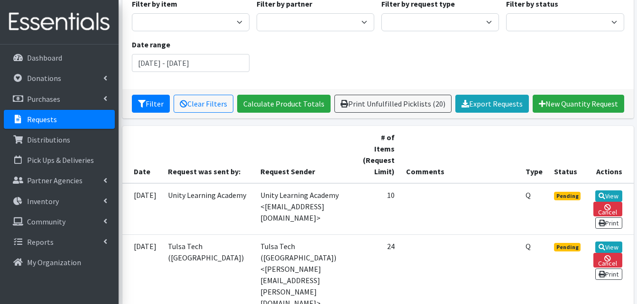
click at [346, 161] on th "Request Sender" at bounding box center [305, 154] width 100 height 57
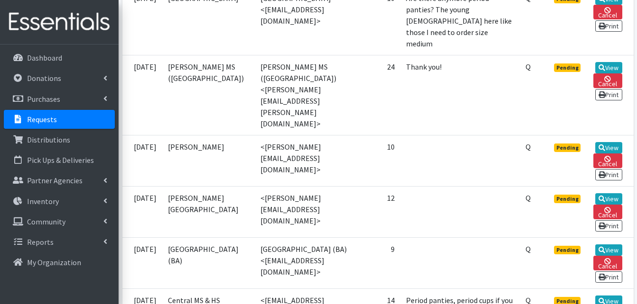
scroll to position [1043, 0]
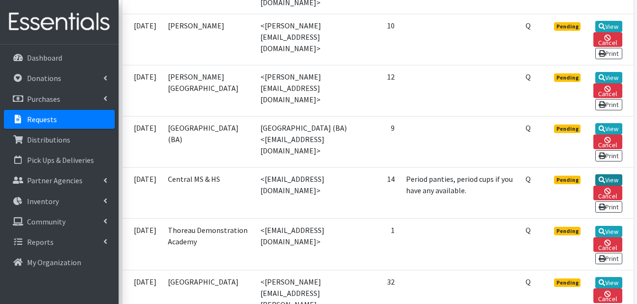
click at [610, 174] on link "View" at bounding box center [608, 179] width 27 height 11
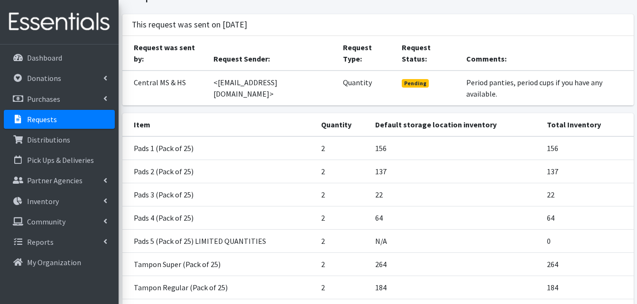
scroll to position [95, 0]
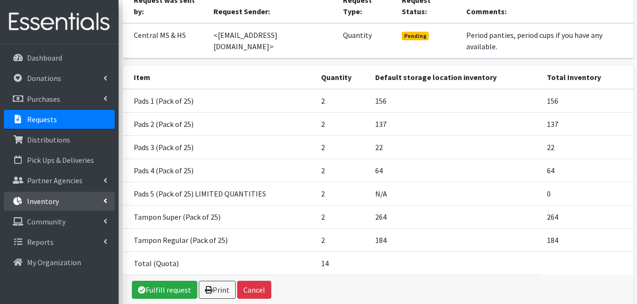
click at [62, 197] on link "Inventory" at bounding box center [59, 201] width 111 height 19
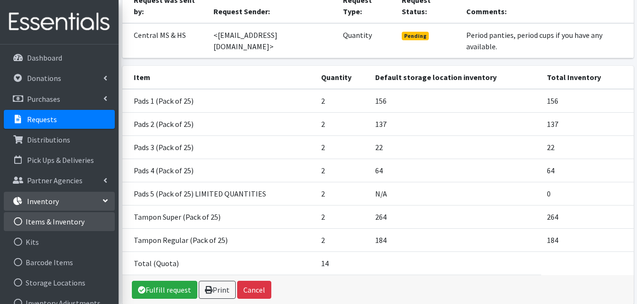
scroll to position [0, 0]
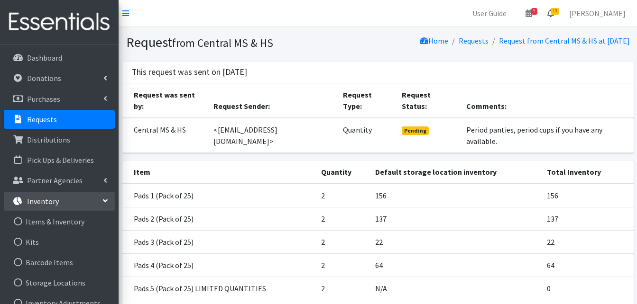
click at [558, 13] on span "19" at bounding box center [554, 11] width 9 height 7
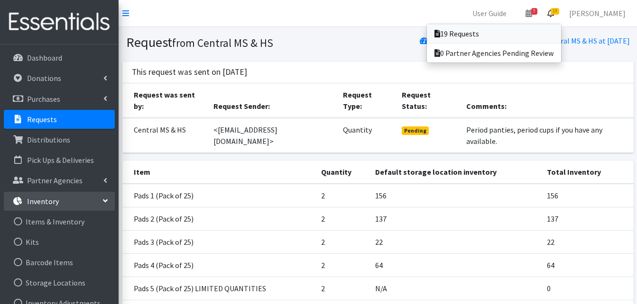
click at [479, 37] on link "19 Requests" at bounding box center [494, 33] width 134 height 19
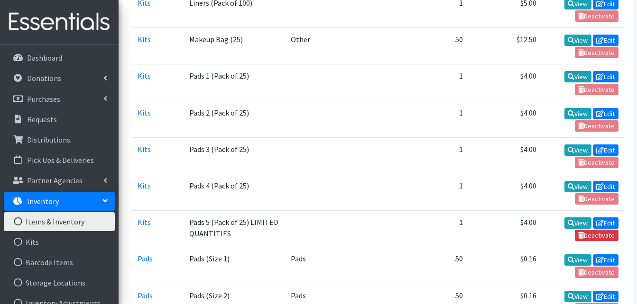
scroll to position [427, 0]
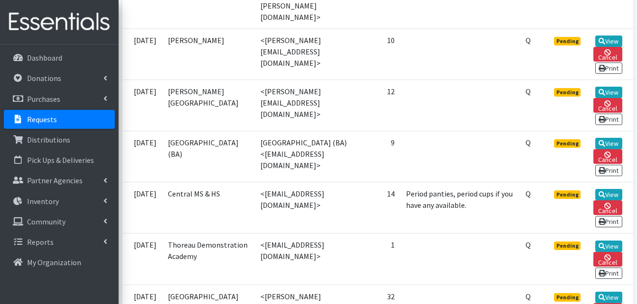
scroll to position [1185, 0]
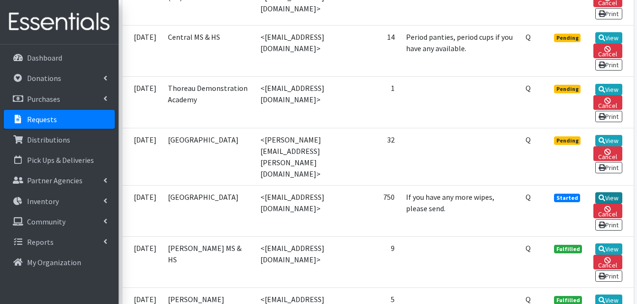
click at [611, 192] on link "View" at bounding box center [608, 197] width 27 height 11
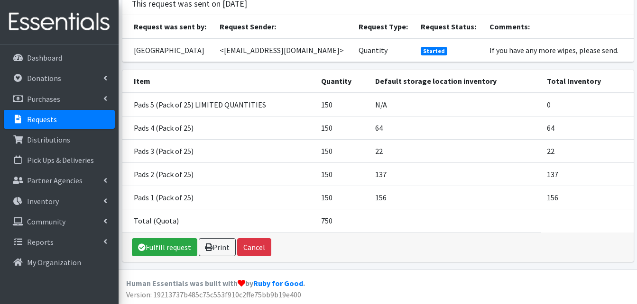
scroll to position [69, 0]
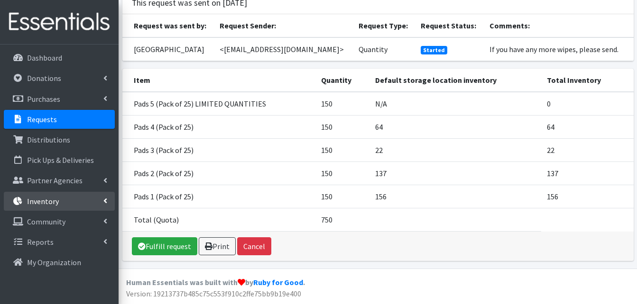
click at [104, 199] on icon at bounding box center [105, 201] width 4 height 8
click at [58, 121] on link "Requests" at bounding box center [59, 119] width 111 height 19
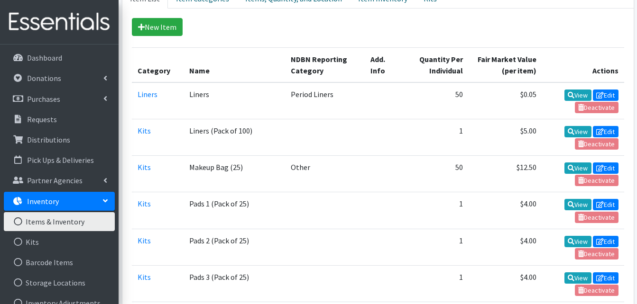
scroll to position [95, 0]
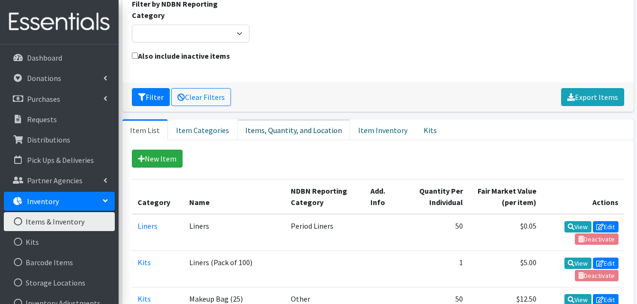
click at [286, 119] on link "Items, Quantity, and Location" at bounding box center [293, 129] width 113 height 21
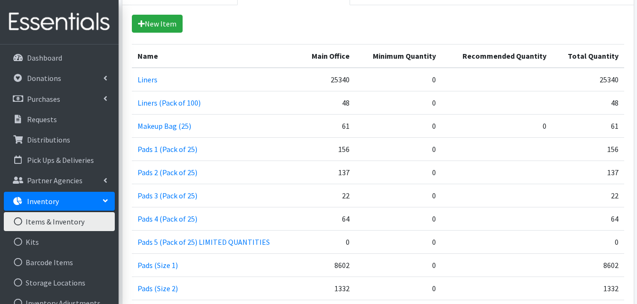
scroll to position [379, 0]
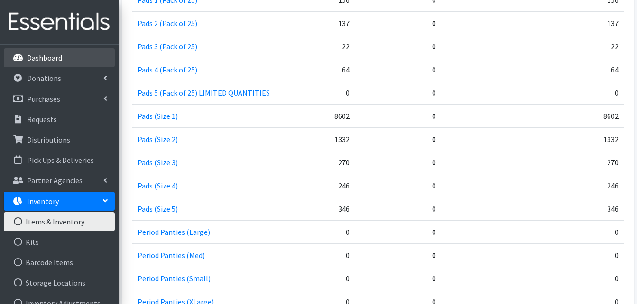
click at [46, 55] on p "Dashboard" at bounding box center [44, 57] width 35 height 9
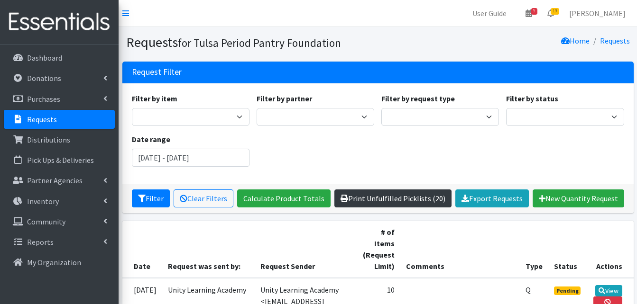
click at [413, 200] on link "Print Unfulfilled Picklists (20)" at bounding box center [392, 199] width 117 height 18
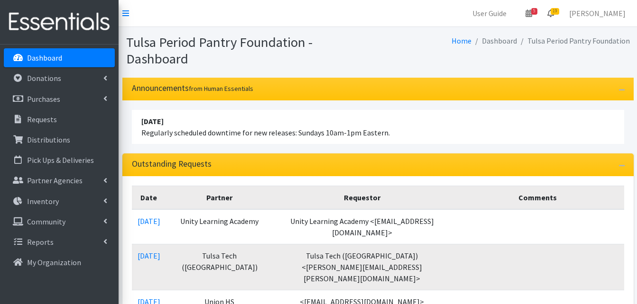
click at [554, 15] on icon at bounding box center [550, 13] width 7 height 8
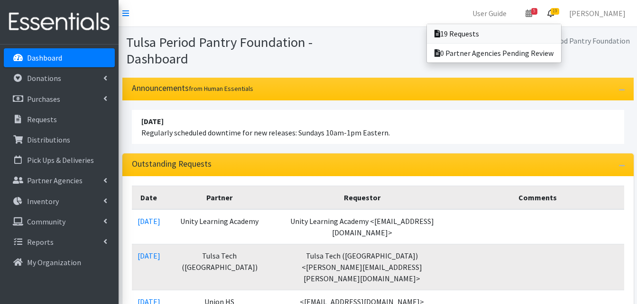
click at [470, 36] on link "19 Requests" at bounding box center [494, 33] width 134 height 19
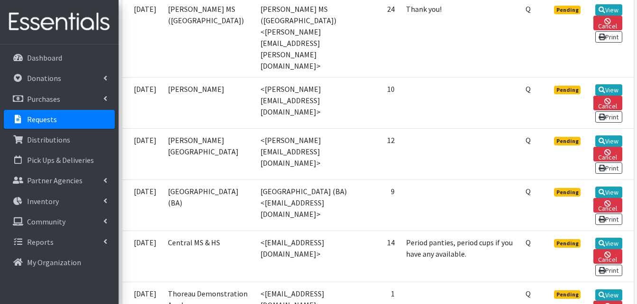
scroll to position [1043, 0]
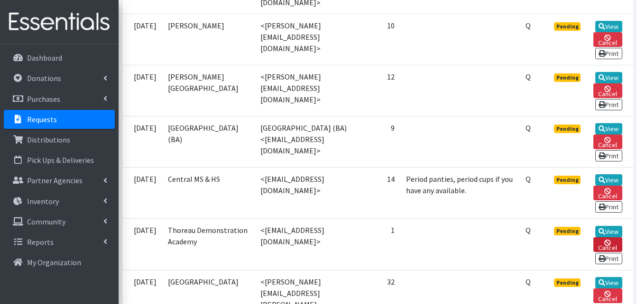
click at [606, 237] on link "Cancel" at bounding box center [607, 244] width 28 height 15
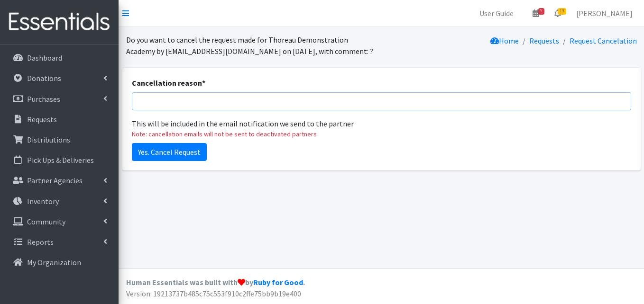
click at [181, 103] on input "Cancellation reason *" at bounding box center [381, 101] width 499 height 18
click at [180, 103] on input "Cancellation reason *" at bounding box center [381, 101] width 499 height 18
click at [180, 103] on input "P" at bounding box center [381, 101] width 499 height 18
type input "Please add to next order"
click at [172, 154] on input "Yes. Cancel Request" at bounding box center [169, 152] width 75 height 18
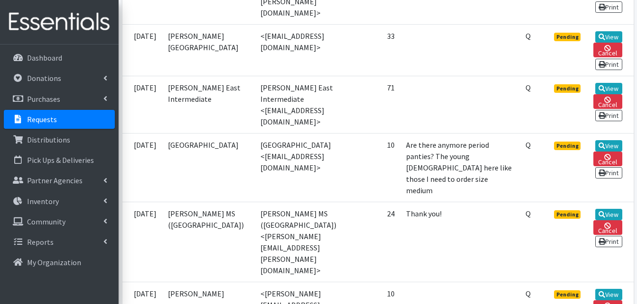
scroll to position [853, 0]
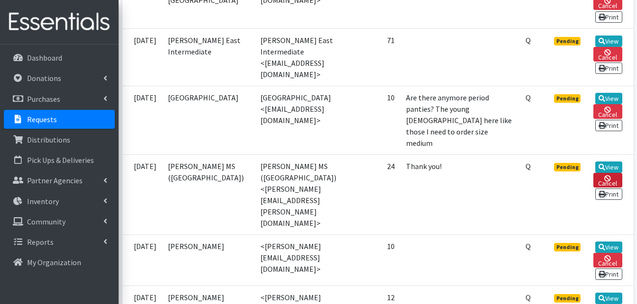
click at [614, 173] on link "Cancel" at bounding box center [607, 180] width 28 height 15
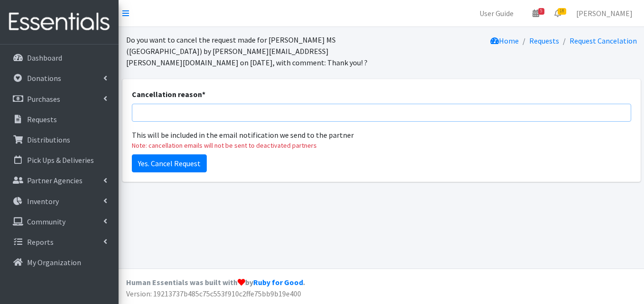
click at [424, 118] on input "Cancellation reason *" at bounding box center [381, 113] width 499 height 18
type input "Duplicate"
click at [192, 160] on input "Yes. Cancel Request" at bounding box center [169, 164] width 75 height 18
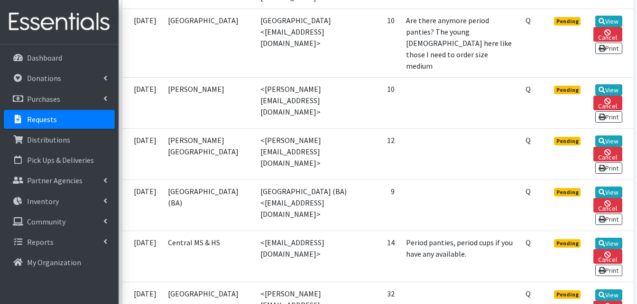
scroll to position [948, 0]
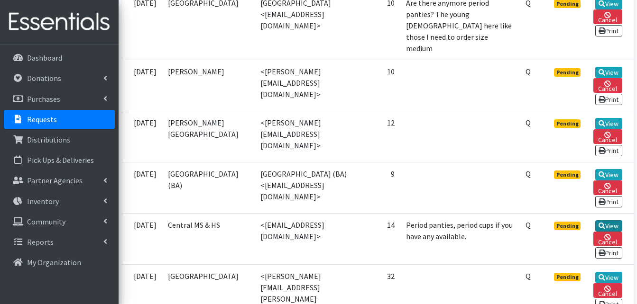
click at [614, 220] on link "View" at bounding box center [608, 225] width 27 height 11
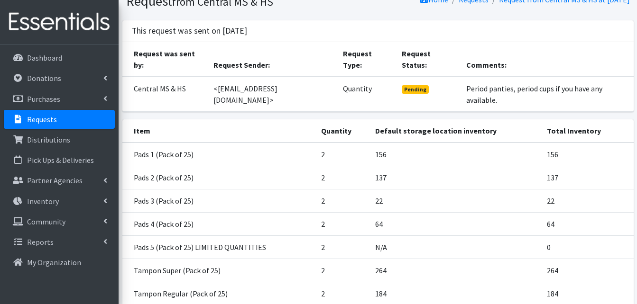
scroll to position [116, 0]
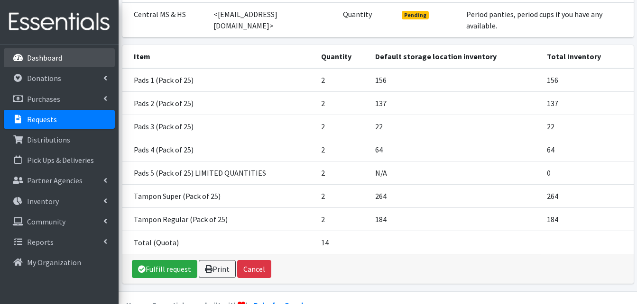
click at [36, 55] on p "Dashboard" at bounding box center [44, 57] width 35 height 9
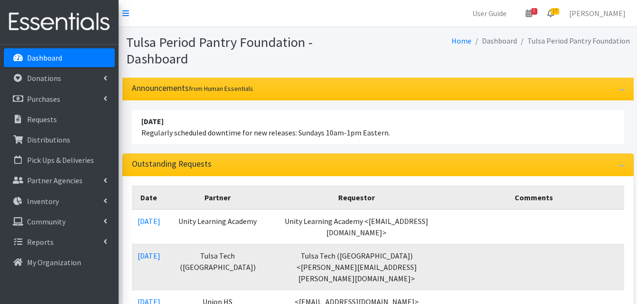
click at [554, 15] on icon at bounding box center [550, 13] width 7 height 8
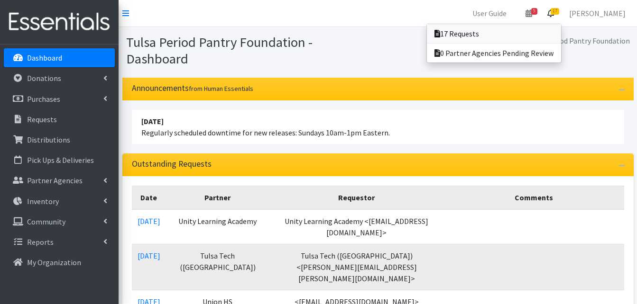
click at [515, 37] on link "17 Requests" at bounding box center [494, 33] width 134 height 19
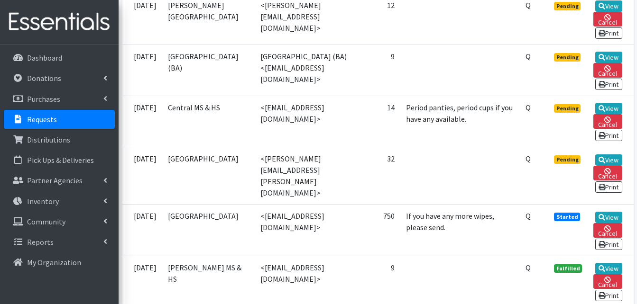
scroll to position [1043, 0]
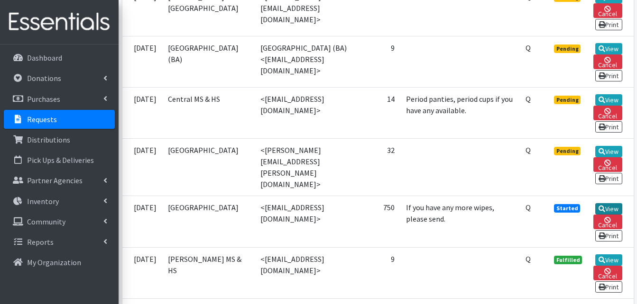
click at [615, 203] on link "View" at bounding box center [608, 208] width 27 height 11
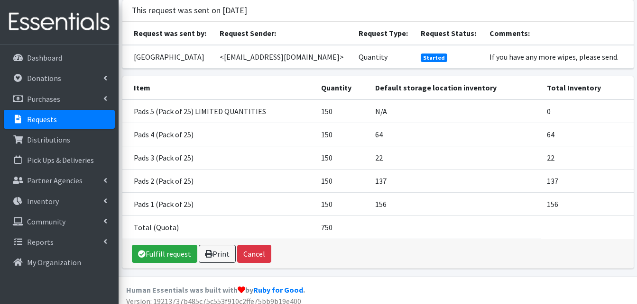
scroll to position [69, 0]
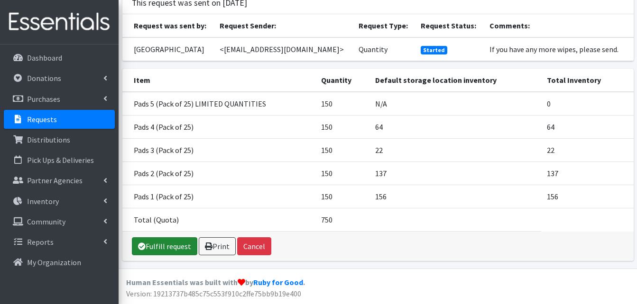
click at [163, 246] on link "Fulfill request" at bounding box center [164, 246] width 65 height 18
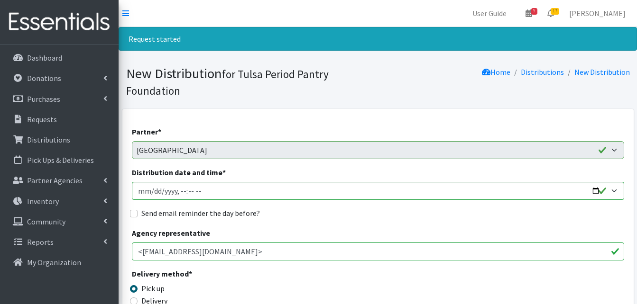
scroll to position [284, 0]
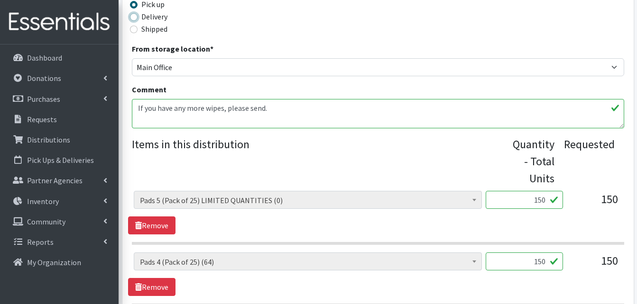
click at [131, 18] on input "Delivery" at bounding box center [134, 17] width 8 height 8
radio input "true"
click at [537, 203] on input "150" at bounding box center [523, 200] width 77 height 18
click at [538, 203] on input "150" at bounding box center [523, 200] width 77 height 18
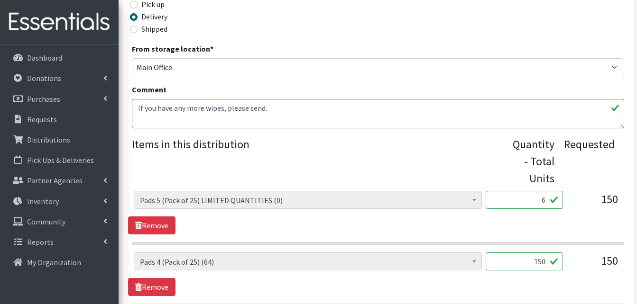
type input "6"
click at [541, 265] on input "150" at bounding box center [523, 262] width 77 height 18
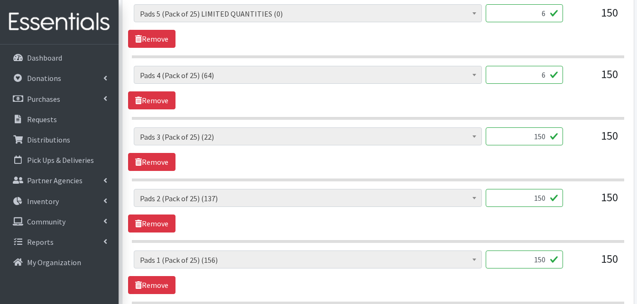
scroll to position [474, 0]
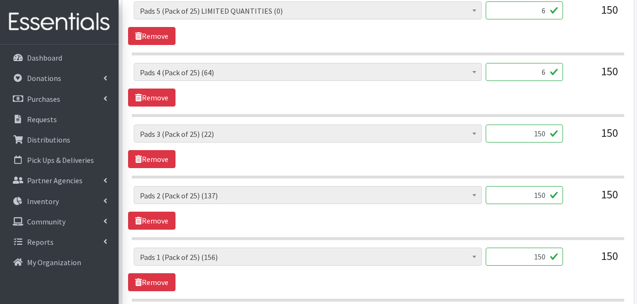
type input "6"
click at [545, 134] on input "150" at bounding box center [523, 134] width 77 height 18
type input "6"
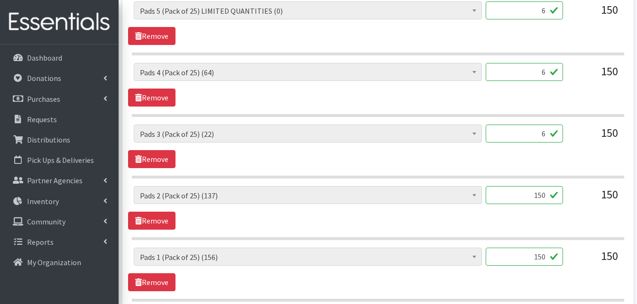
click at [536, 194] on input "150" at bounding box center [523, 195] width 77 height 18
type input "6"
click at [540, 256] on input "150" at bounding box center [523, 257] width 77 height 18
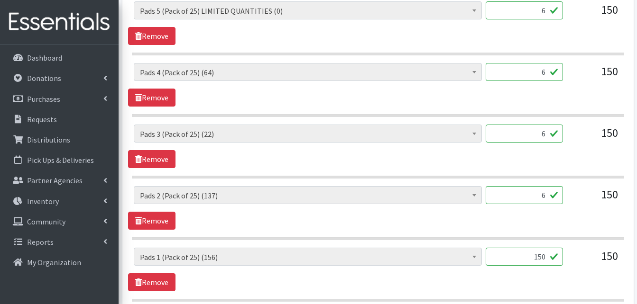
click at [540, 256] on input "150" at bounding box center [523, 257] width 77 height 18
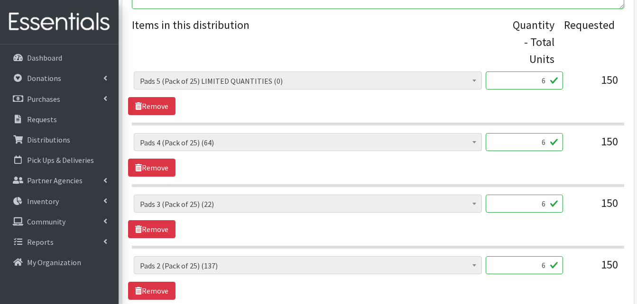
scroll to position [357, 0]
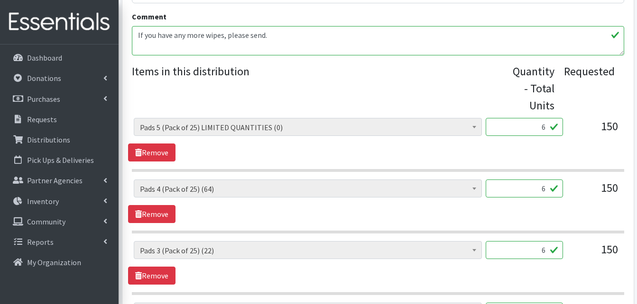
type input "6"
click at [541, 129] on input "6" at bounding box center [523, 127] width 77 height 18
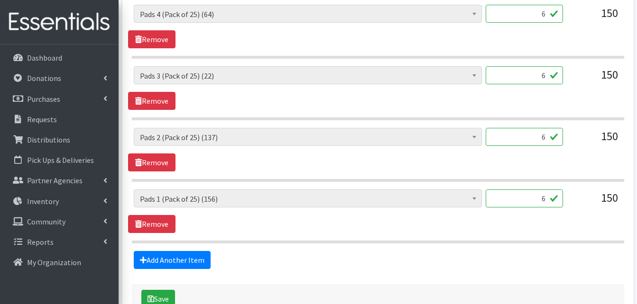
scroll to position [594, 0]
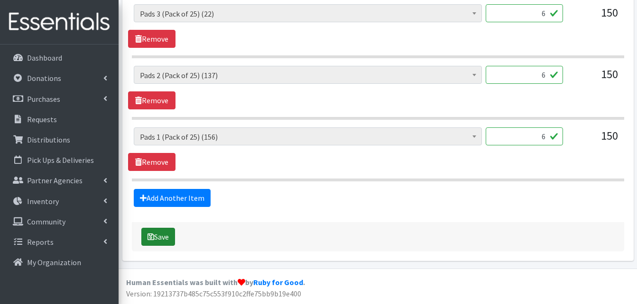
type input "0"
click at [168, 235] on button "Save" at bounding box center [158, 237] width 34 height 18
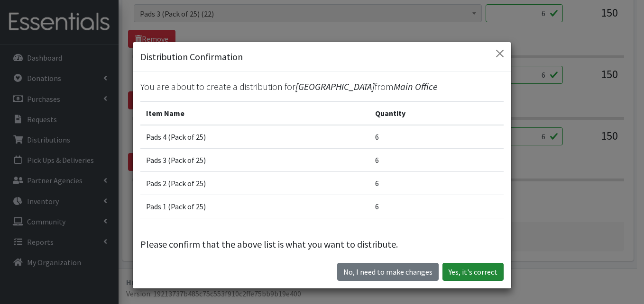
click at [473, 273] on button "Yes, it's correct" at bounding box center [472, 272] width 61 height 18
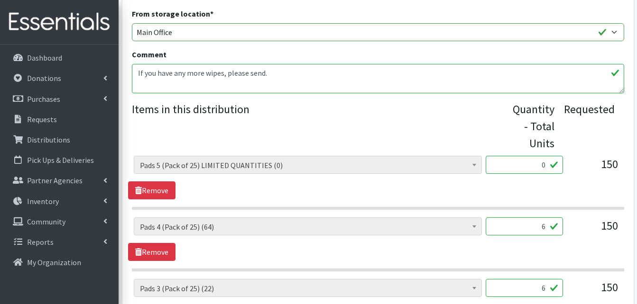
scroll to position [332, 0]
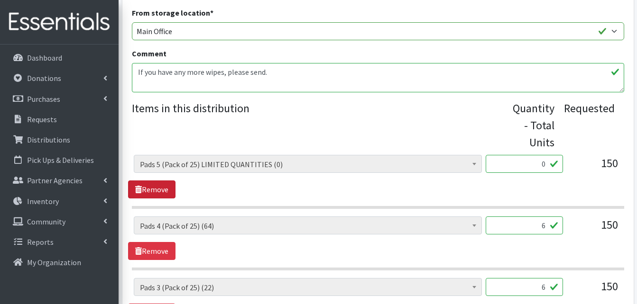
click at [166, 191] on link "Remove" at bounding box center [151, 190] width 47 height 18
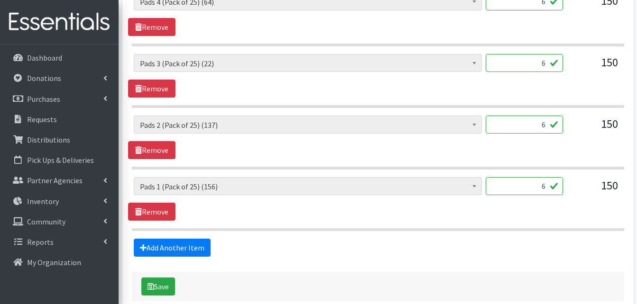
scroll to position [544, 0]
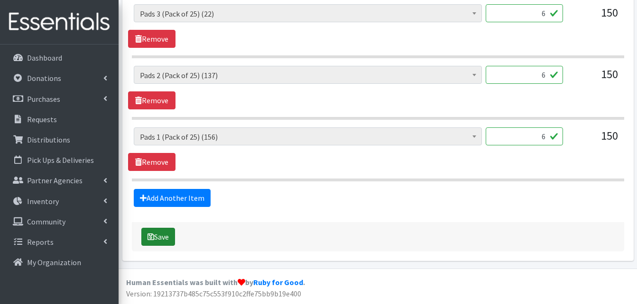
click at [163, 234] on button "Save" at bounding box center [158, 237] width 34 height 18
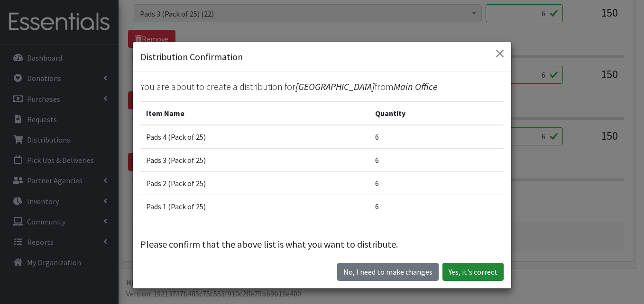
click at [487, 271] on button "Yes, it's correct" at bounding box center [472, 272] width 61 height 18
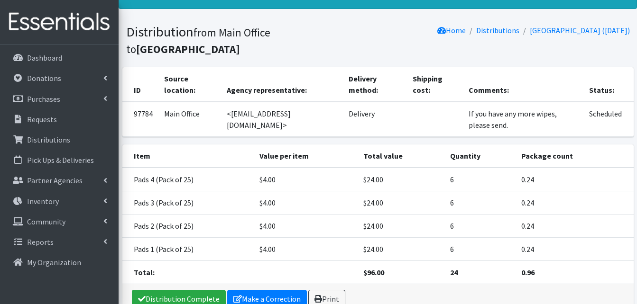
scroll to position [78, 0]
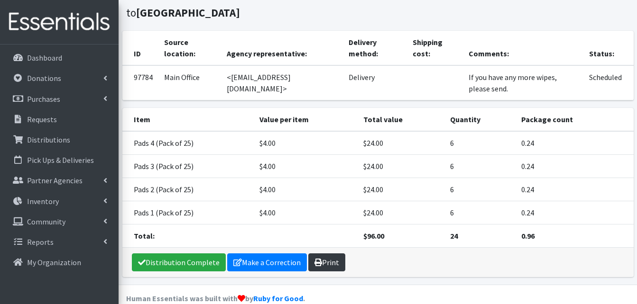
click at [333, 254] on link "Print" at bounding box center [326, 263] width 37 height 18
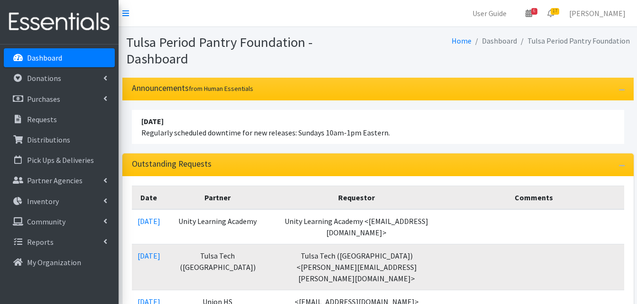
click at [183, 10] on nav "User Guide 6 6 Pick-ups remaining this week View Calendar 17 17 Requests 0 Part…" at bounding box center [377, 13] width 518 height 27
click at [553, 12] on icon at bounding box center [550, 13] width 7 height 8
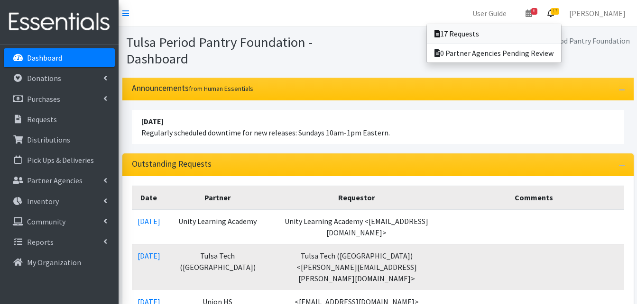
click at [517, 35] on link "17 Requests" at bounding box center [494, 33] width 134 height 19
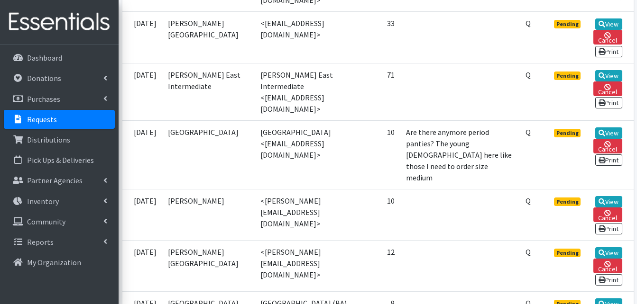
scroll to position [758, 0]
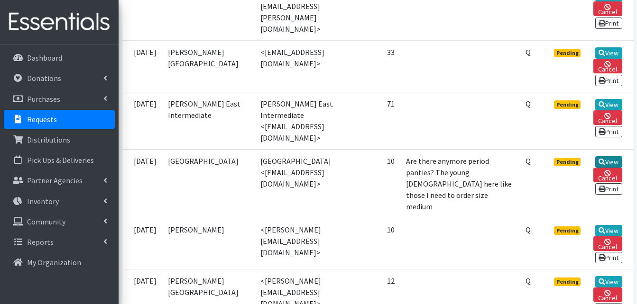
click at [613, 156] on link "View" at bounding box center [608, 161] width 27 height 11
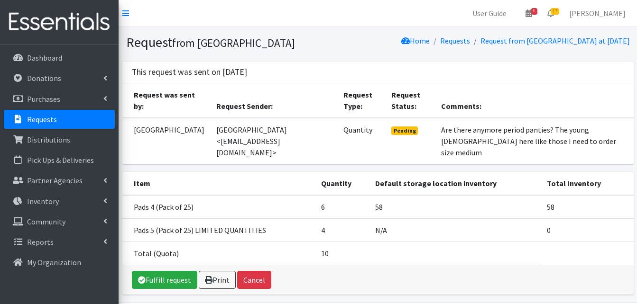
click at [74, 121] on link "Requests" at bounding box center [59, 119] width 111 height 19
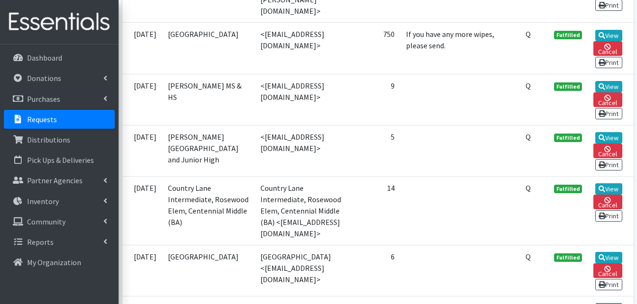
scroll to position [1280, 0]
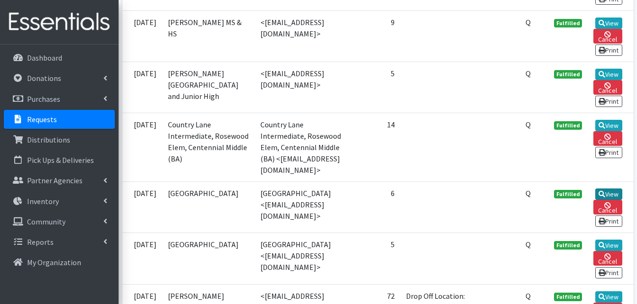
click at [614, 189] on link "View" at bounding box center [608, 194] width 27 height 11
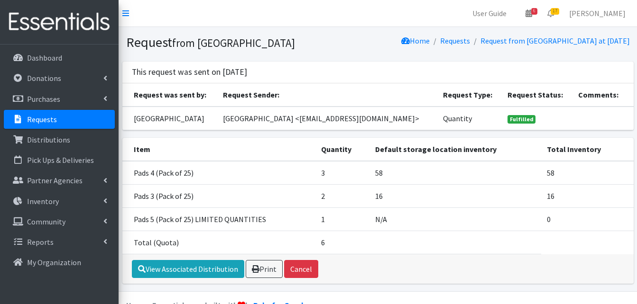
click at [85, 122] on link "Requests" at bounding box center [59, 119] width 111 height 19
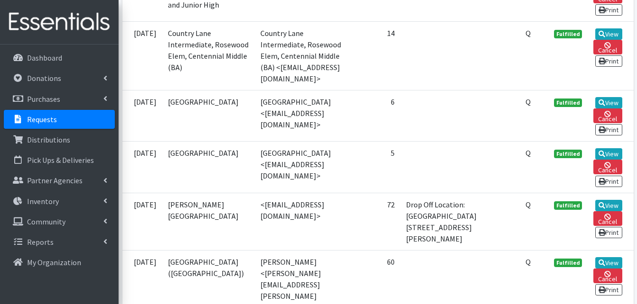
scroll to position [1374, 0]
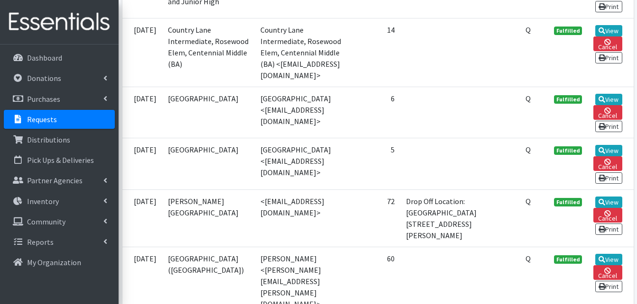
click at [397, 87] on td "6" at bounding box center [377, 112] width 45 height 51
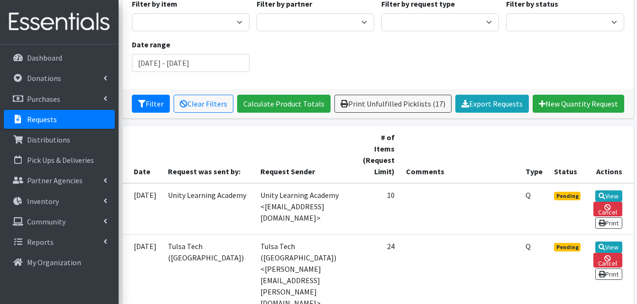
scroll to position [0, 0]
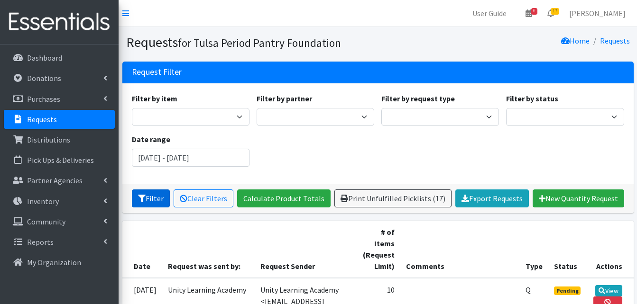
click at [141, 200] on icon "submit" at bounding box center [142, 199] width 8 height 8
click at [554, 16] on icon at bounding box center [550, 13] width 7 height 8
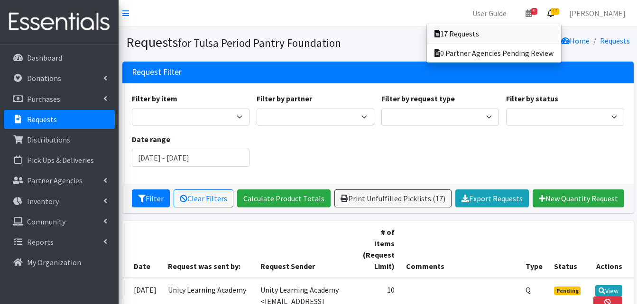
click at [517, 32] on link "17 Requests" at bounding box center [494, 33] width 134 height 19
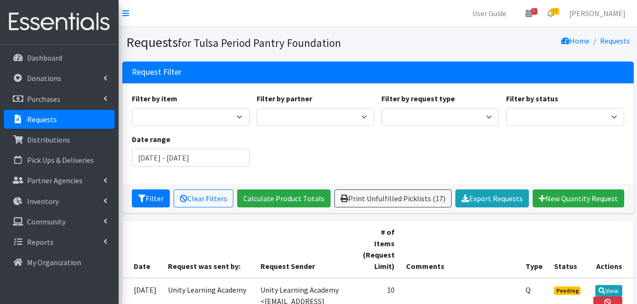
click at [252, 93] on div "Filter by item Diva Cup - Model 0 (For lighter flow days; 4 regular tampon capa…" at bounding box center [190, 109] width 125 height 33
click at [240, 119] on select "Diva Cup - Model 0 (For lighter flow days; 4 regular tampon capacity. ​ Best fo…" at bounding box center [191, 117] width 118 height 18
click at [319, 75] on div "Request Filter" at bounding box center [377, 73] width 511 height 22
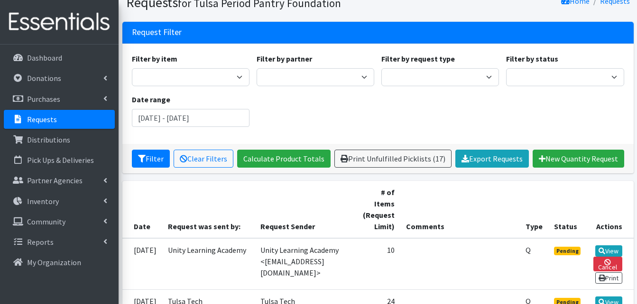
scroll to position [95, 0]
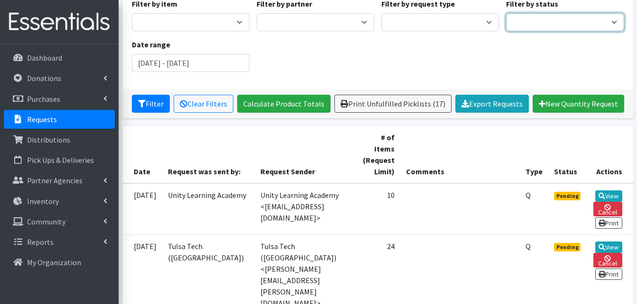
click at [571, 27] on select "Pending Started Fulfilled Discarded" at bounding box center [565, 22] width 118 height 18
click at [465, 63] on div "Filter by item Diva Cup - Model 0 (For lighter flow days; 4 regular tampon capa…" at bounding box center [377, 39] width 499 height 82
click at [230, 62] on input "[DATE] - [DATE]" at bounding box center [191, 63] width 118 height 18
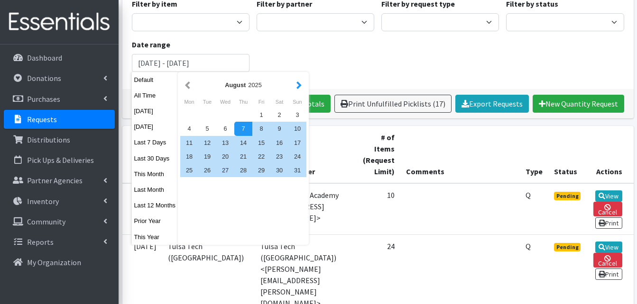
click at [296, 87] on button "button" at bounding box center [299, 85] width 10 height 12
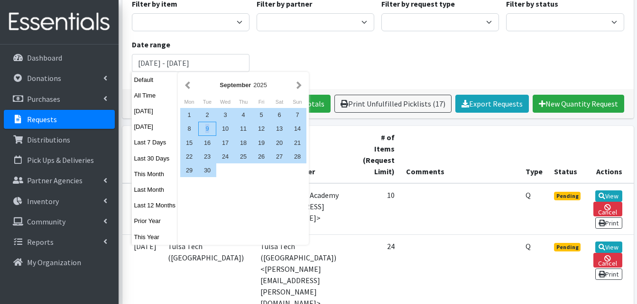
click at [207, 129] on div "9" at bounding box center [207, 129] width 18 height 14
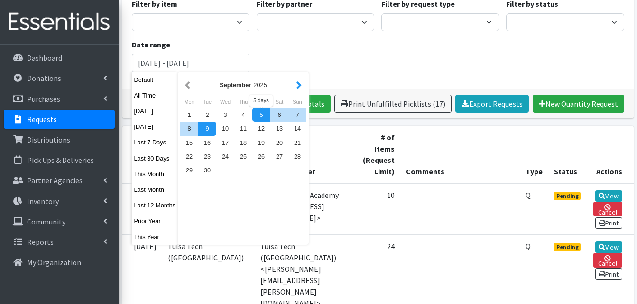
click at [296, 84] on button "button" at bounding box center [299, 85] width 10 height 12
click at [207, 130] on div "7" at bounding box center [207, 129] width 18 height 14
type input "September 9, 2025 - October 7, 2025"
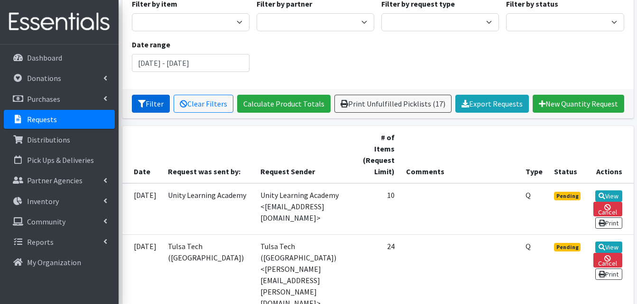
click at [152, 104] on button "Filter" at bounding box center [151, 104] width 38 height 18
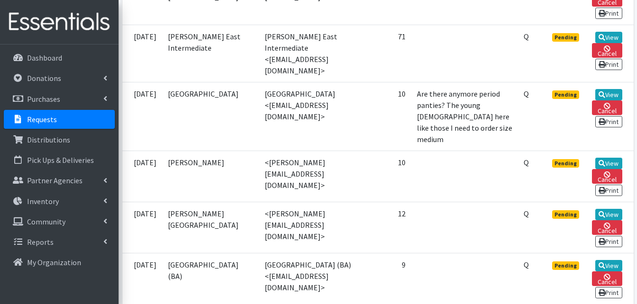
scroll to position [746, 0]
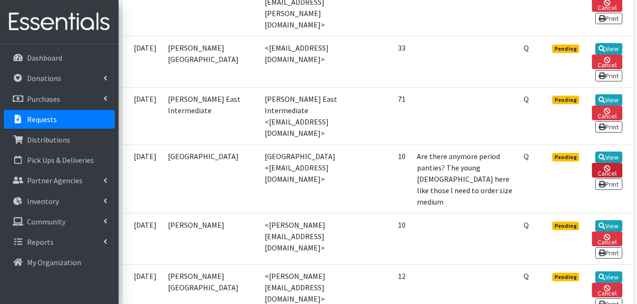
click at [610, 163] on link "Cancel" at bounding box center [606, 170] width 30 height 15
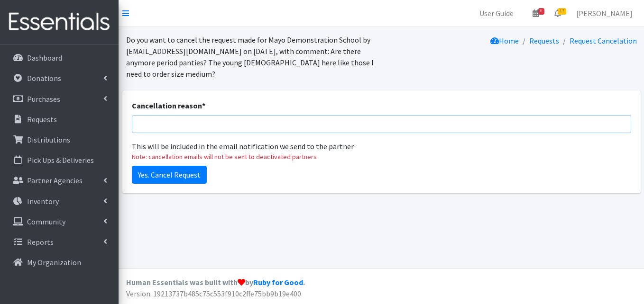
click at [350, 115] on input "Cancellation reason *" at bounding box center [381, 124] width 499 height 18
type input "Duplicate"
click at [199, 166] on input "Yes. Cancel Request" at bounding box center [169, 175] width 75 height 18
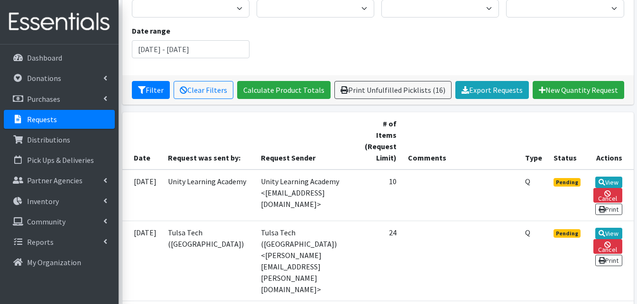
scroll to position [284, 0]
